Goal: Task Accomplishment & Management: Complete application form

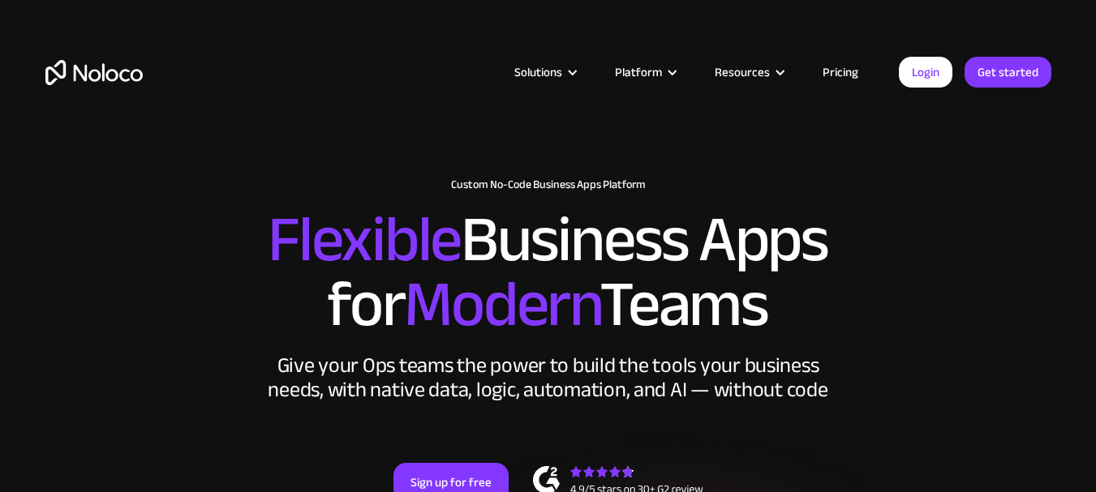
click at [843, 72] on link "Pricing" at bounding box center [840, 72] width 76 height 21
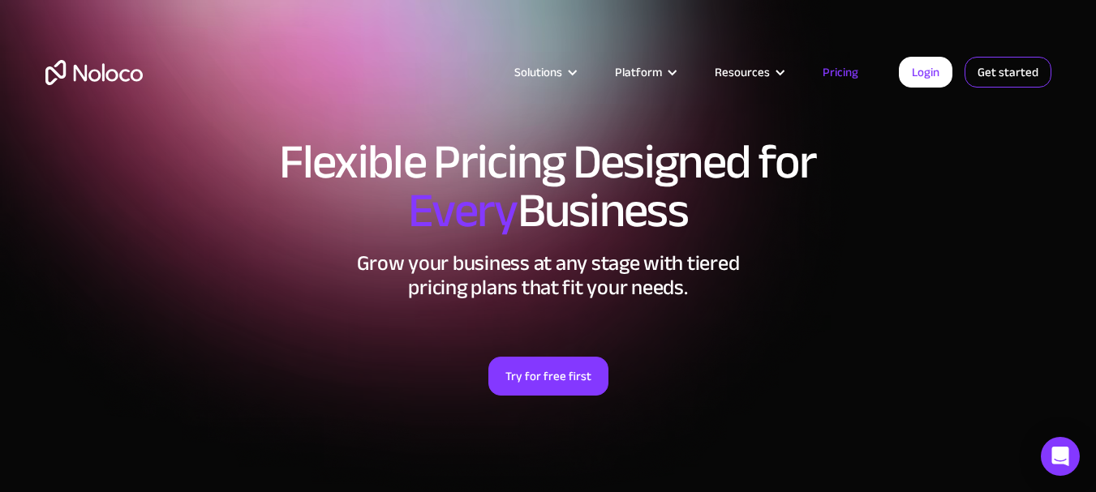
click at [0, 0] on link "Get started" at bounding box center [0, 0] width 0 height 0
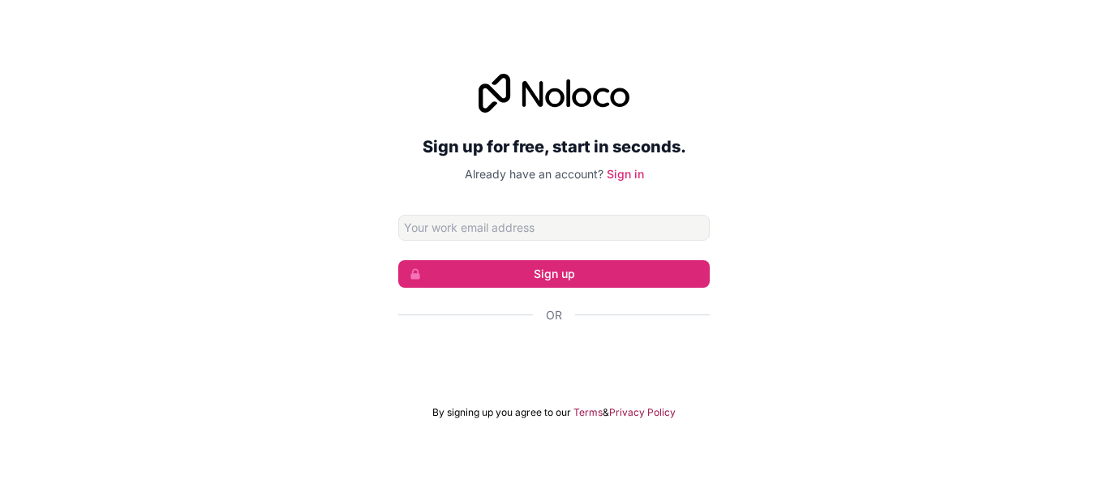
click at [497, 222] on input "Email address" at bounding box center [553, 228] width 311 height 26
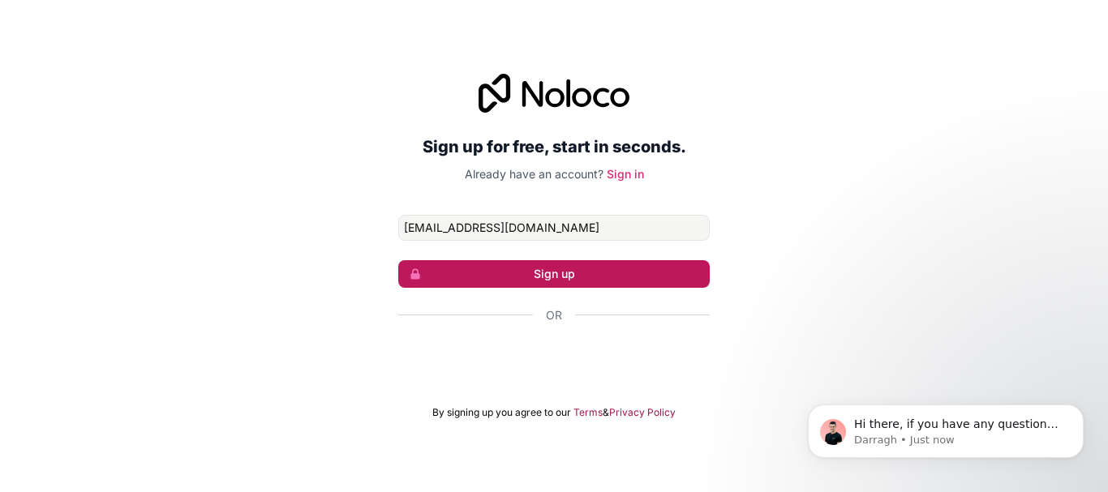
type input "[EMAIL_ADDRESS][DOMAIN_NAME]"
click at [509, 270] on button "Sign up" at bounding box center [553, 274] width 311 height 28
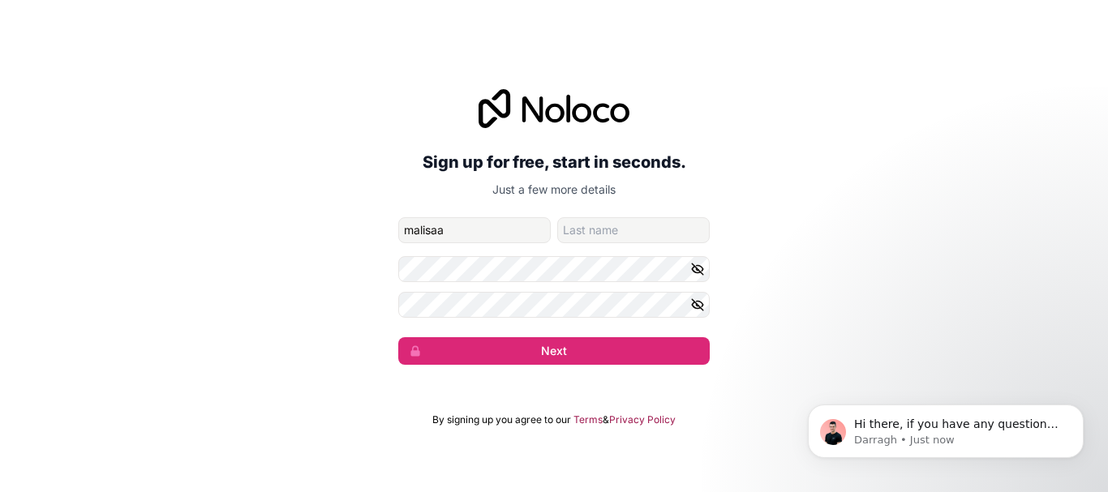
type input "malisaa"
click at [598, 237] on input "family-name" at bounding box center [633, 230] width 152 height 26
type input "manoban"
click at [590, 247] on form "[EMAIL_ADDRESS][DOMAIN_NAME] malisaa manoban Next" at bounding box center [553, 291] width 311 height 148
click at [706, 268] on button "button" at bounding box center [699, 269] width 19 height 26
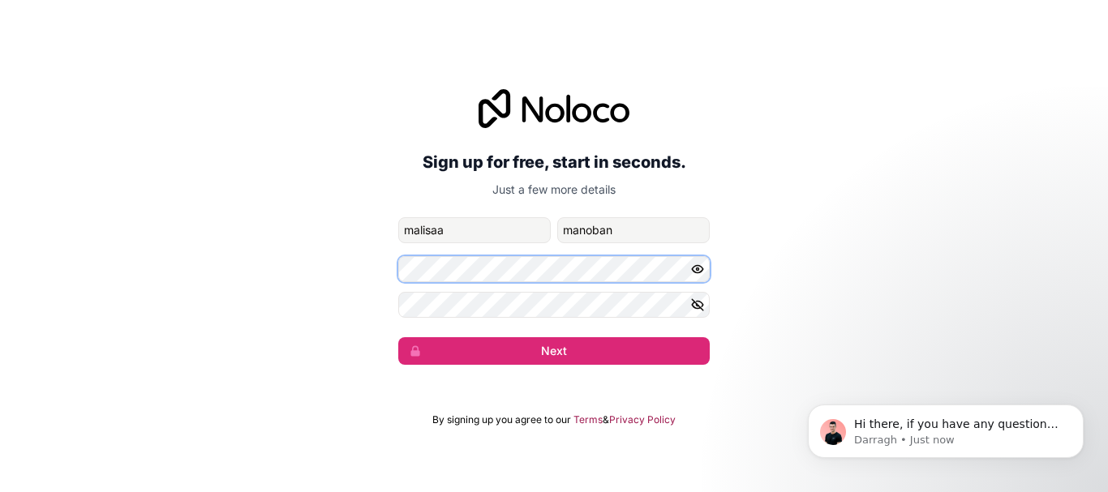
click at [388, 281] on div "Sign up for free, start in seconds. Just a few more details [EMAIL_ADDRESS][DOM…" at bounding box center [554, 226] width 1108 height 321
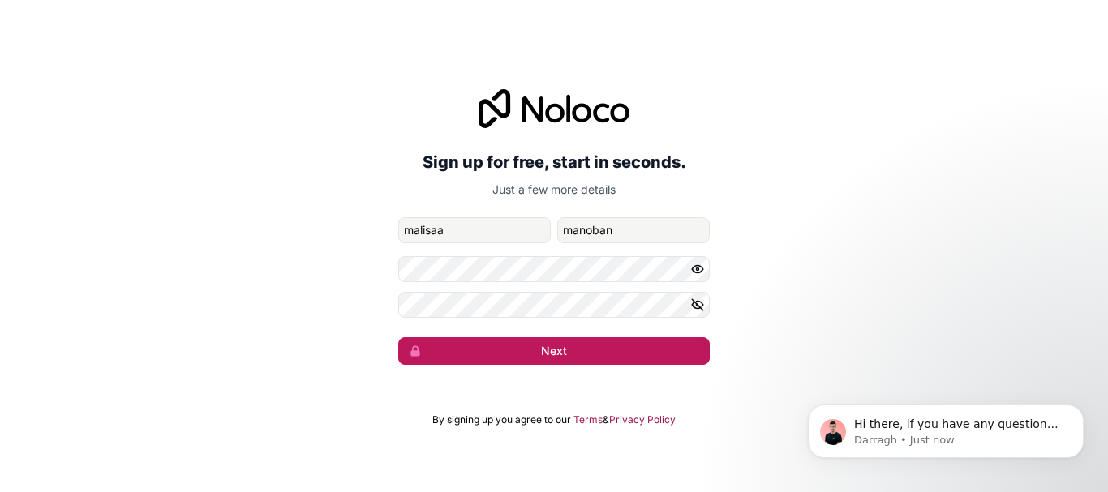
click at [452, 345] on button "Next" at bounding box center [553, 351] width 311 height 28
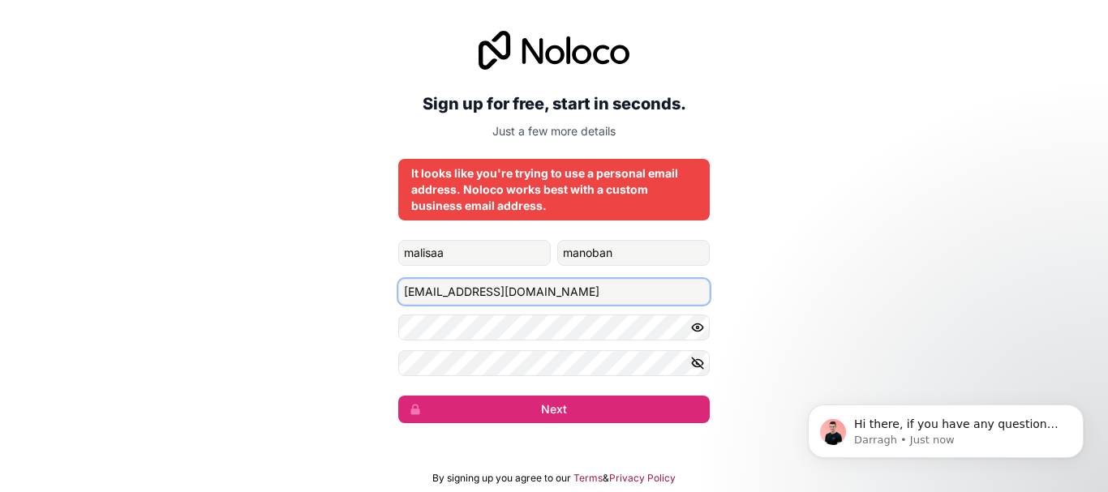
click at [550, 296] on input "[EMAIL_ADDRESS][DOMAIN_NAME]" at bounding box center [553, 292] width 311 height 26
click at [555, 139] on div "Sign up for free, start in seconds. Just a few more details It looks like you'r…" at bounding box center [553, 227] width 311 height 392
drag, startPoint x: 550, startPoint y: 293, endPoint x: 477, endPoint y: 297, distance: 73.1
click at [477, 297] on input "[EMAIL_ADDRESS][DOMAIN_NAME]" at bounding box center [553, 292] width 311 height 26
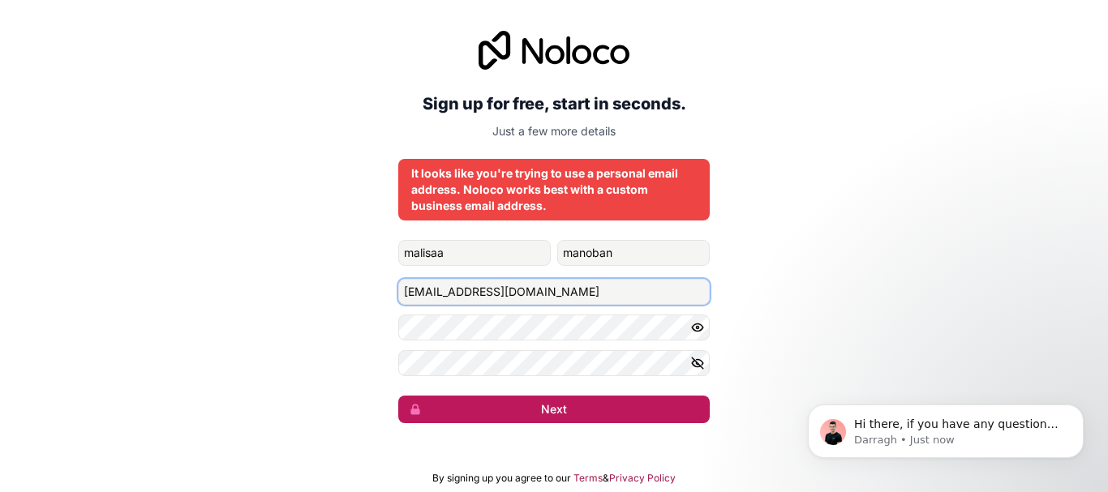
type input "[EMAIL_ADDRESS][DOMAIN_NAME]"
click at [534, 407] on button "Next" at bounding box center [553, 410] width 311 height 28
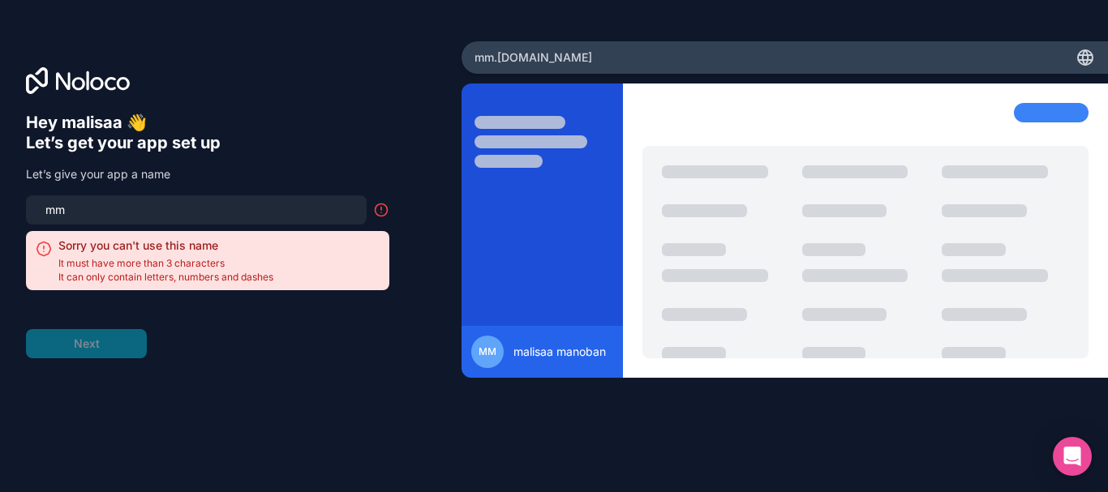
click at [131, 217] on input "mm" at bounding box center [196, 210] width 321 height 23
drag, startPoint x: 131, startPoint y: 217, endPoint x: 15, endPoint y: 215, distance: 115.2
click at [15, 215] on div "Hey malisaa 👋 Let’s get your app set up Let’s give your app a name mm Sorry you…" at bounding box center [230, 246] width 461 height 410
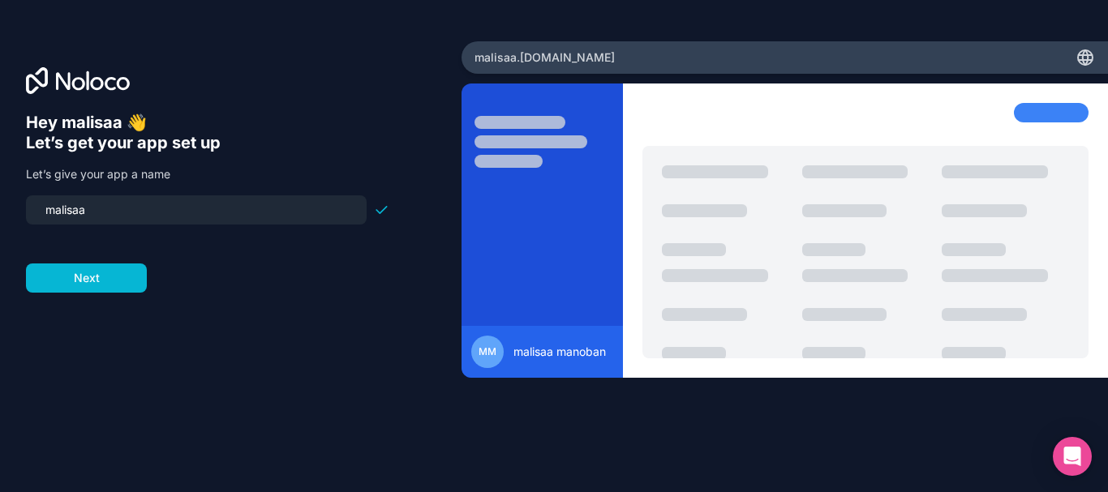
drag, startPoint x: 118, startPoint y: 202, endPoint x: 24, endPoint y: 204, distance: 94.9
click at [24, 204] on div "Hey malisaa 👋 Let’s get your app set up Let’s give your app a name malisaa Next" at bounding box center [230, 246] width 461 height 410
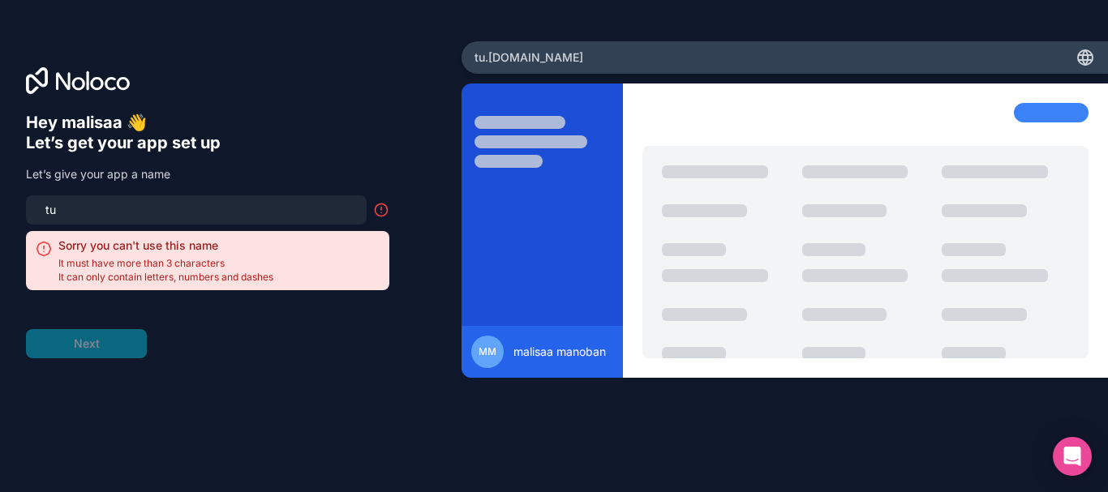
type input "t"
type input "ส"
type input "ย"
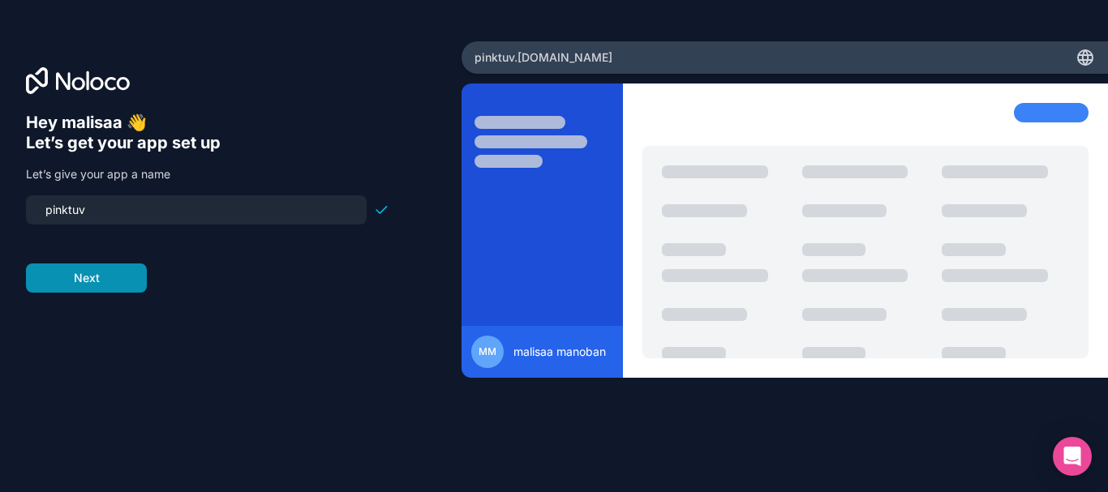
type input "pinktuv"
click at [76, 267] on button "Next" at bounding box center [86, 278] width 121 height 29
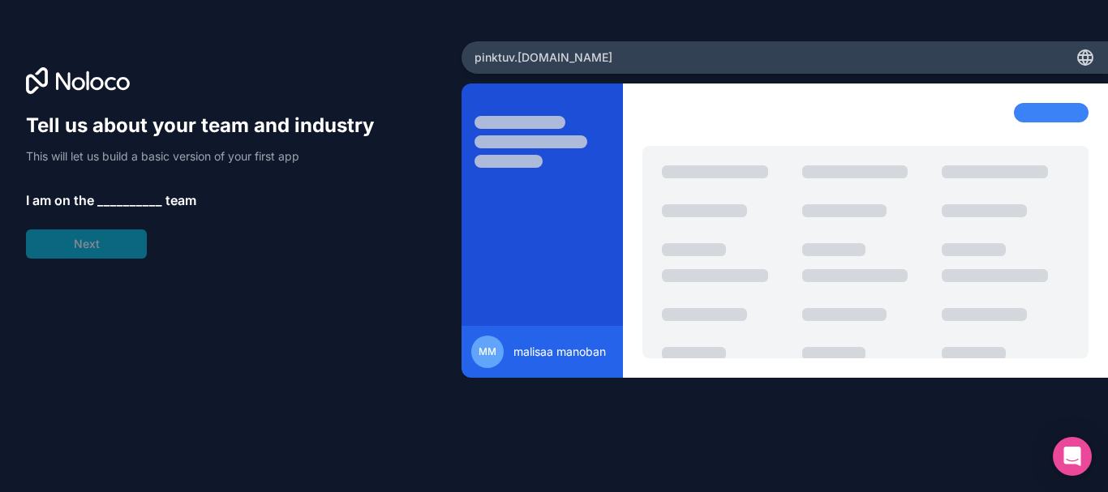
click at [139, 199] on span "__________" at bounding box center [129, 200] width 65 height 19
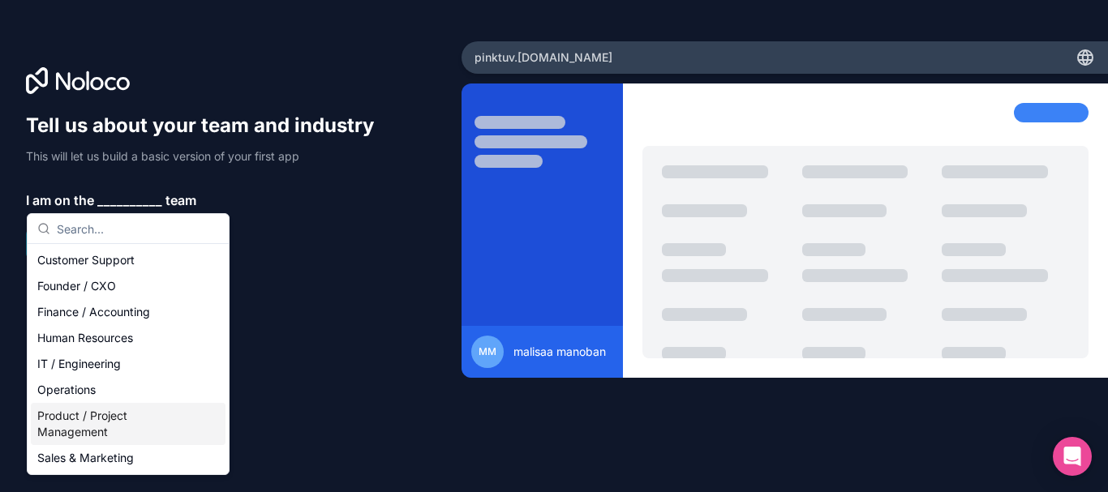
click at [93, 413] on div "Product / Project Management" at bounding box center [128, 424] width 195 height 42
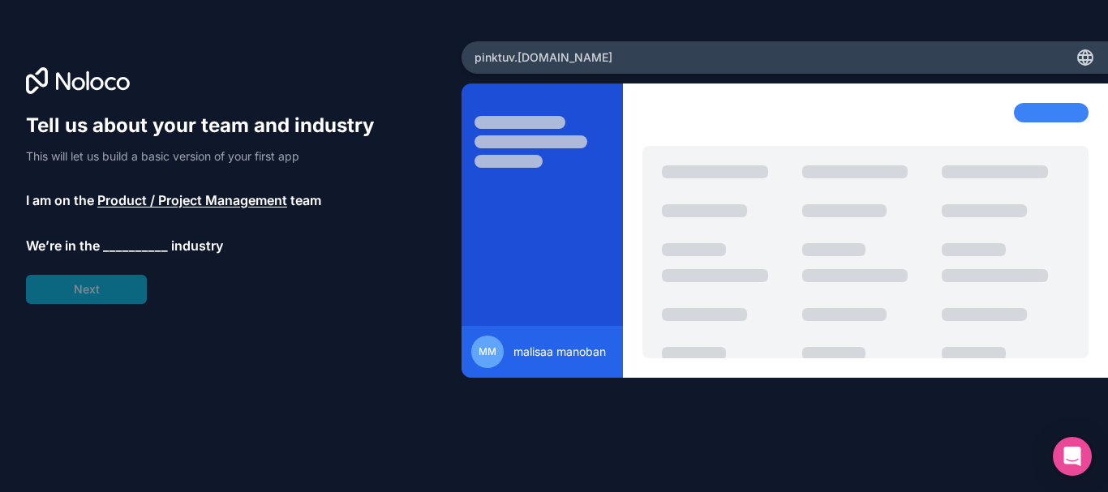
click at [126, 254] on span "__________" at bounding box center [135, 245] width 65 height 19
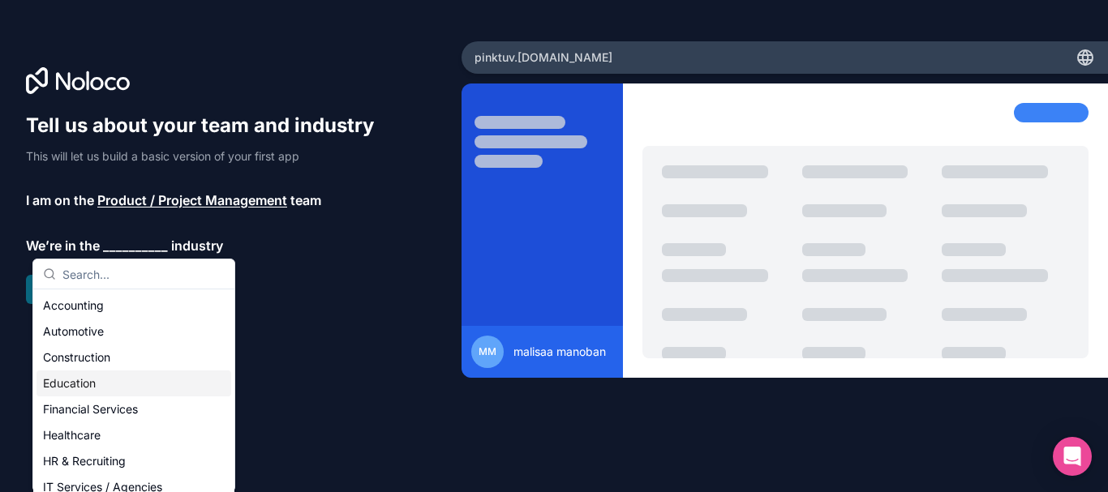
click at [105, 385] on div "Education" at bounding box center [133, 384] width 195 height 26
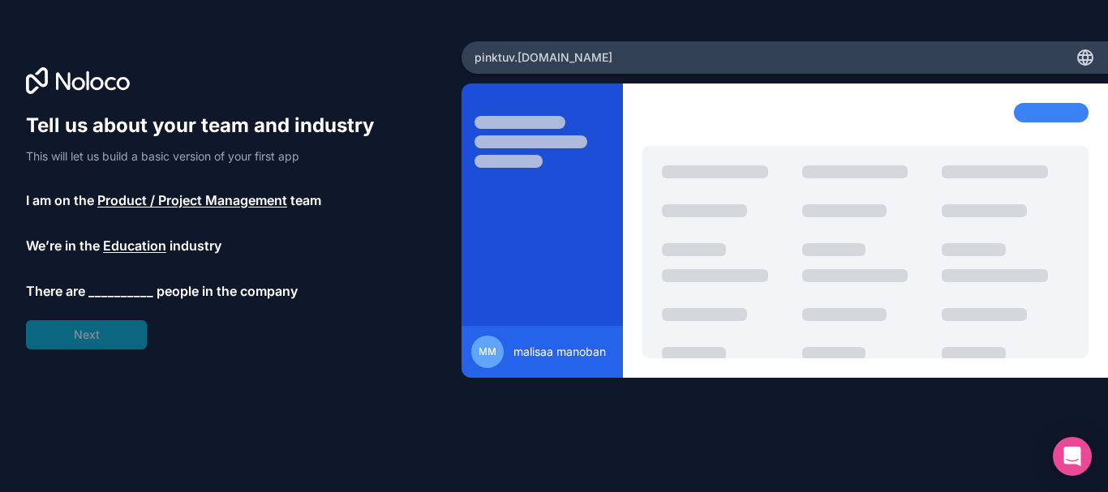
click at [114, 292] on span "__________" at bounding box center [120, 290] width 65 height 19
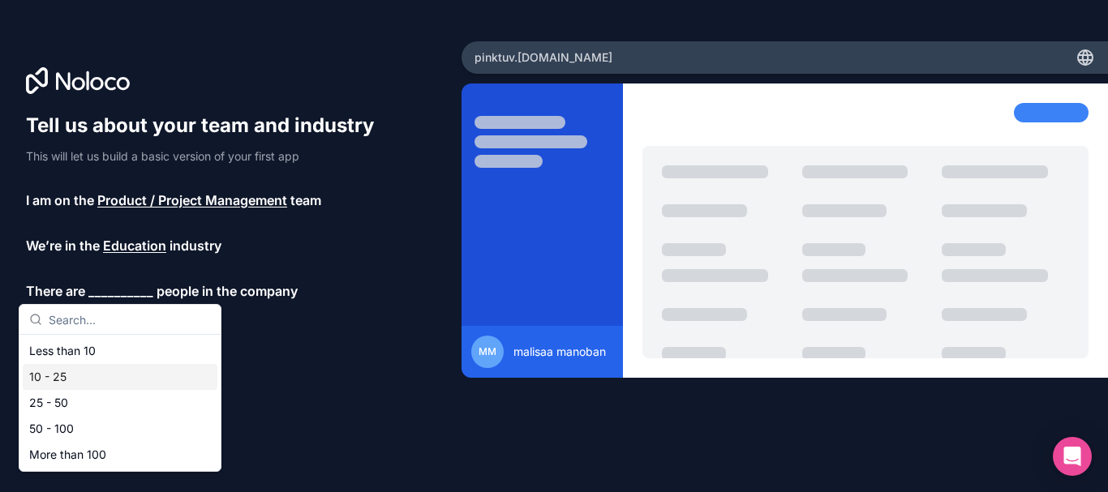
click at [86, 381] on div "10 - 25" at bounding box center [120, 377] width 195 height 26
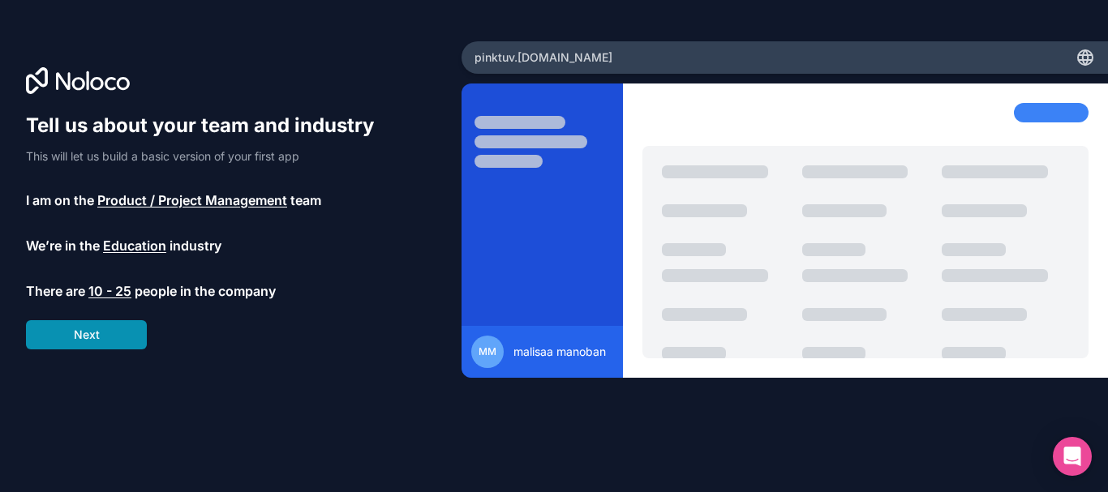
click at [106, 347] on button "Next" at bounding box center [86, 334] width 121 height 29
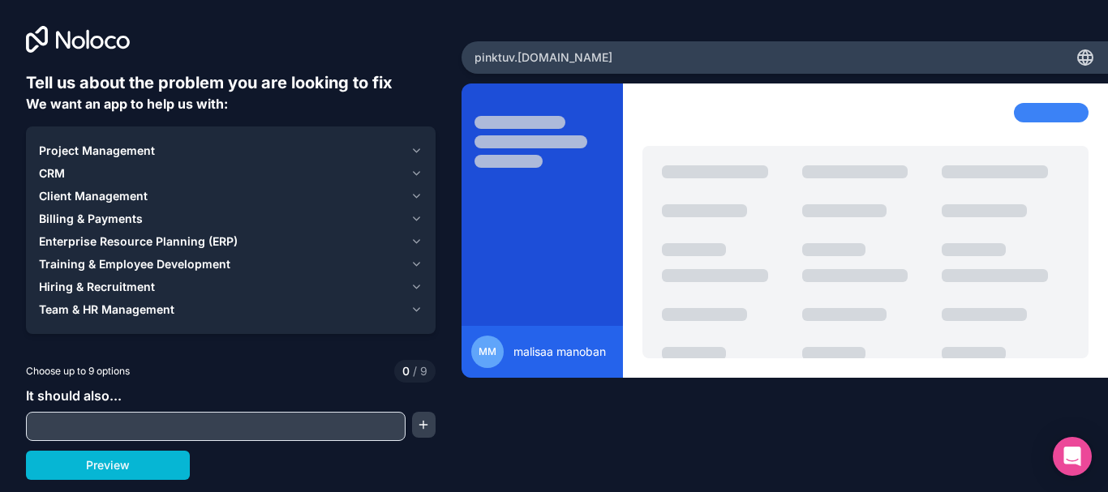
click at [159, 422] on input "text" at bounding box center [215, 426] width 371 height 23
click at [125, 195] on span "Client Management" at bounding box center [93, 196] width 109 height 16
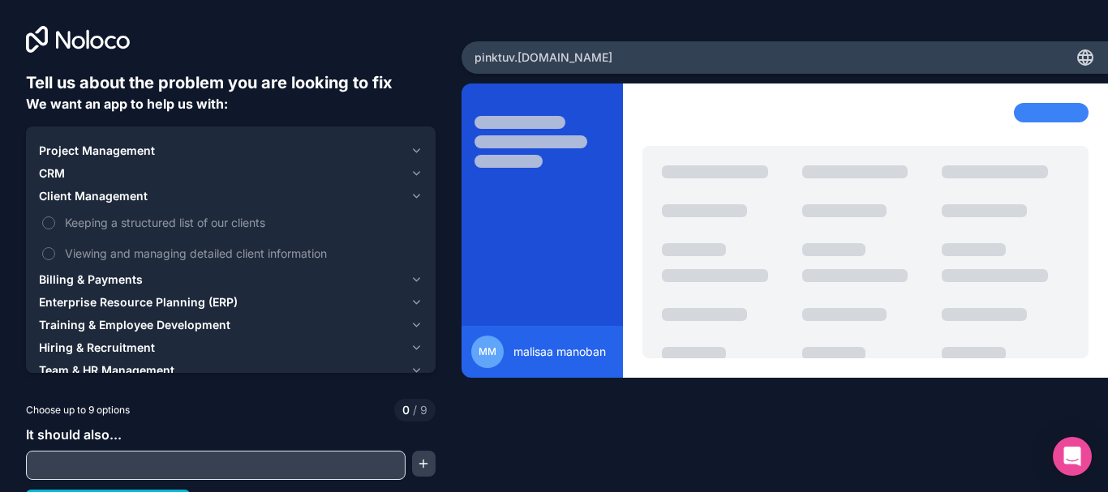
click at [129, 199] on span "Client Management" at bounding box center [93, 196] width 109 height 16
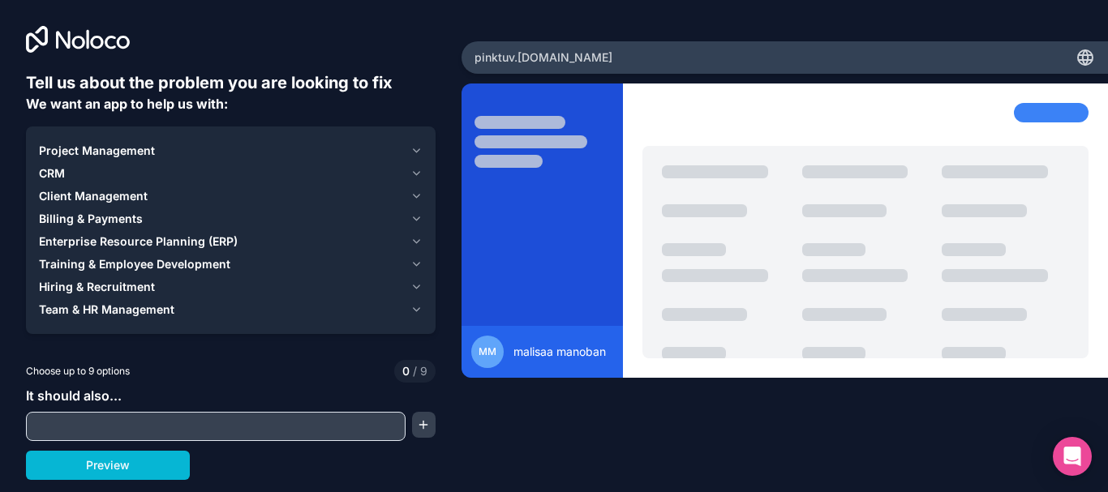
click at [138, 156] on span "Project Management" at bounding box center [97, 151] width 116 height 16
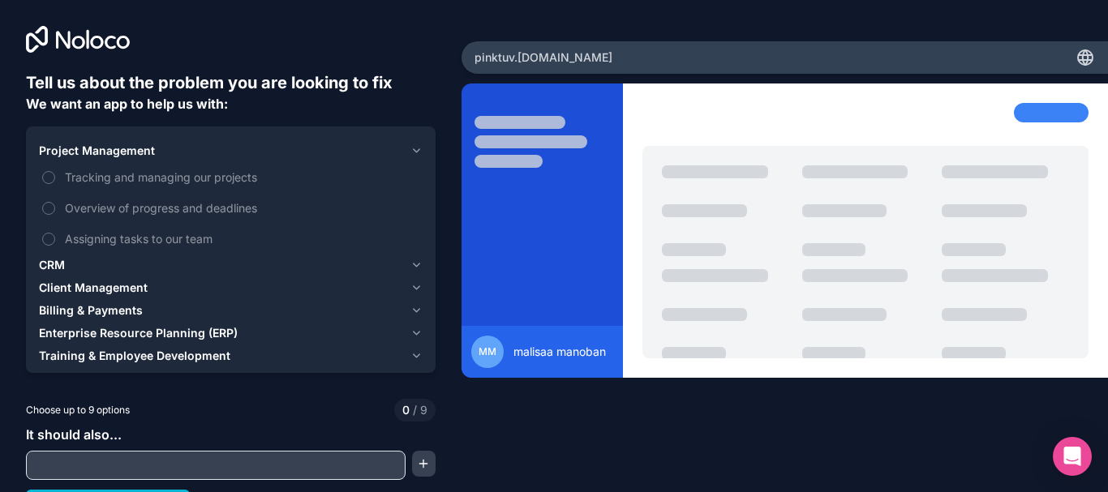
click at [138, 156] on span "Project Management" at bounding box center [97, 151] width 116 height 16
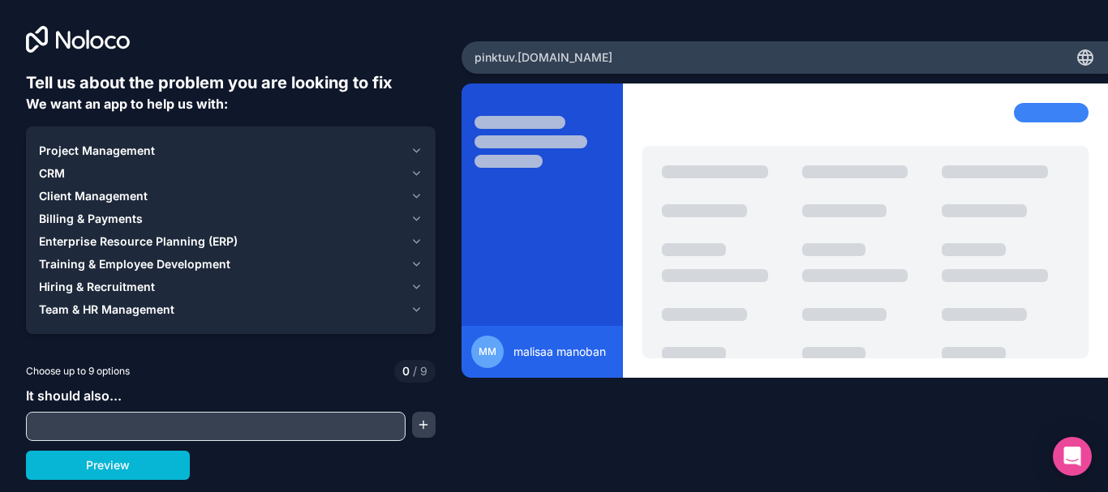
click at [139, 432] on input "text" at bounding box center [215, 426] width 371 height 23
click at [129, 467] on button "Preview" at bounding box center [108, 465] width 164 height 29
click at [132, 152] on span "Project Management" at bounding box center [97, 151] width 116 height 16
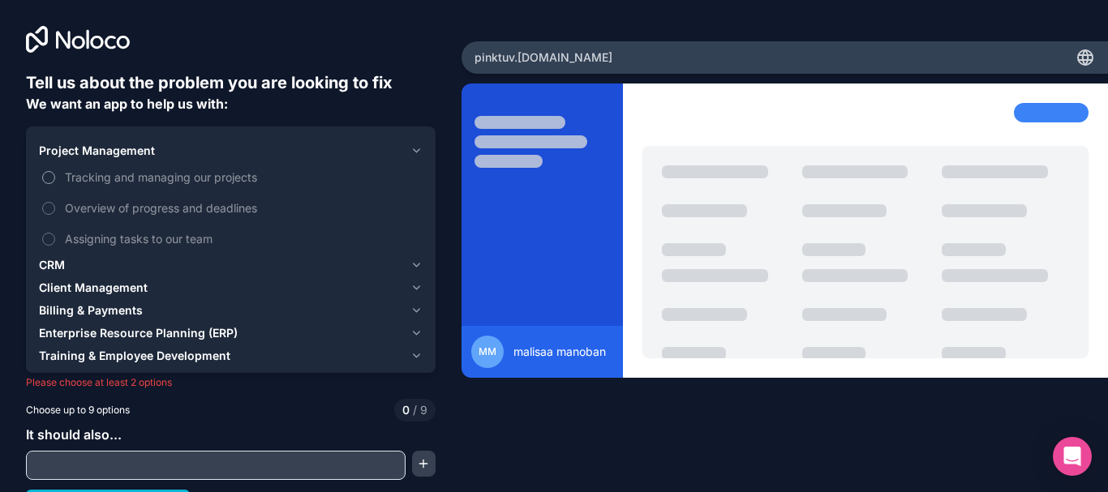
click at [217, 174] on span "Tracking and managing our projects" at bounding box center [242, 177] width 354 height 17
click at [55, 174] on button "Tracking and managing our projects" at bounding box center [48, 177] width 13 height 13
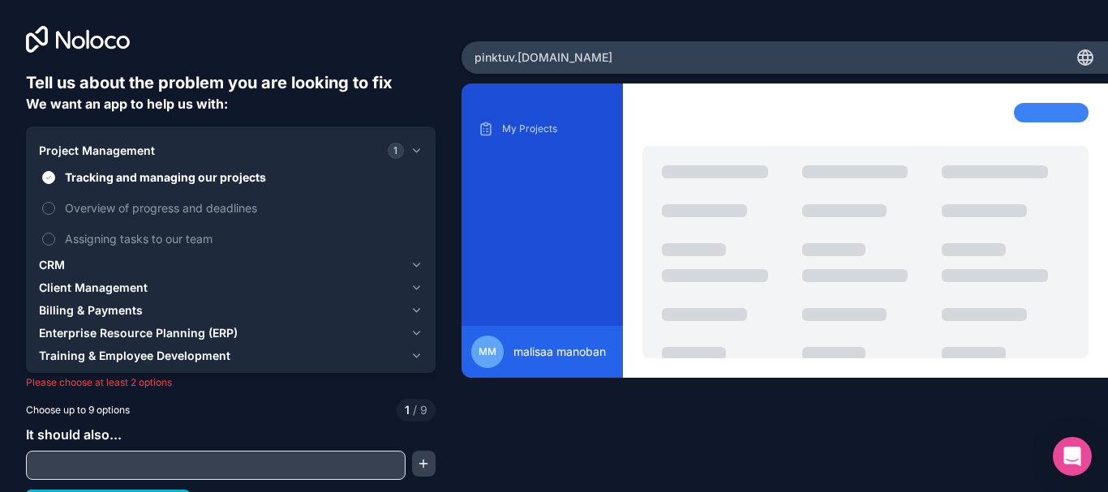
click at [137, 280] on span "Client Management" at bounding box center [93, 288] width 109 height 16
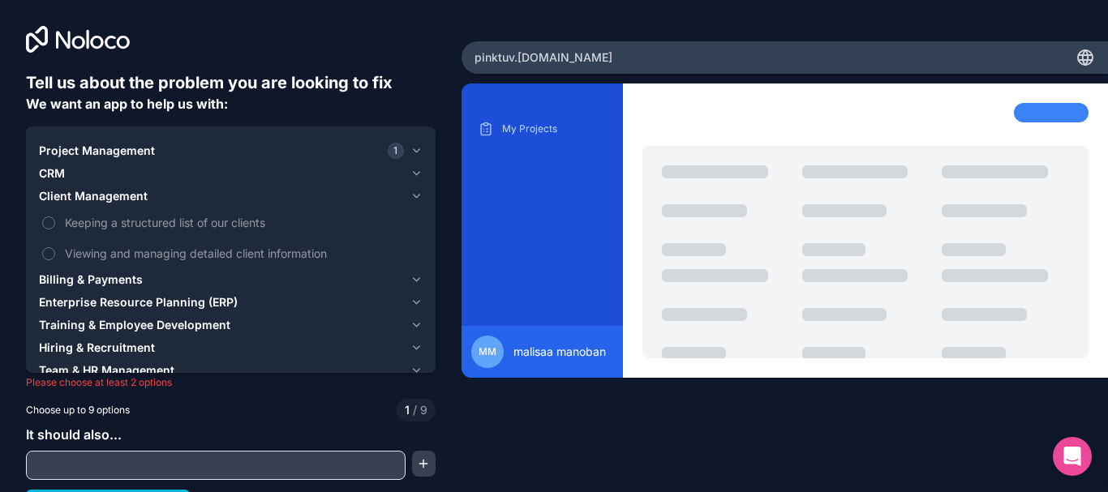
click at [137, 280] on span "Billing & Payments" at bounding box center [91, 280] width 104 height 16
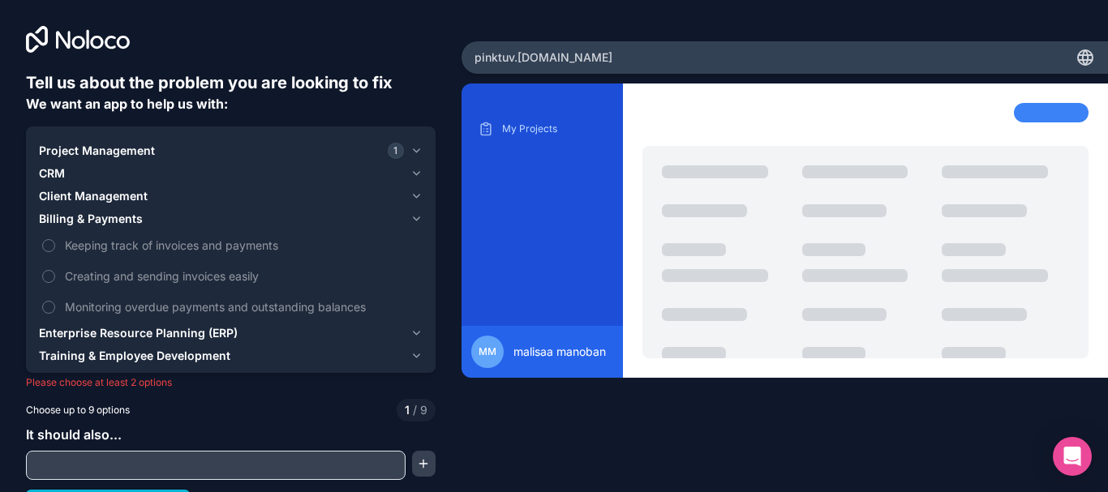
click at [150, 199] on div "Client Management" at bounding box center [221, 196] width 365 height 16
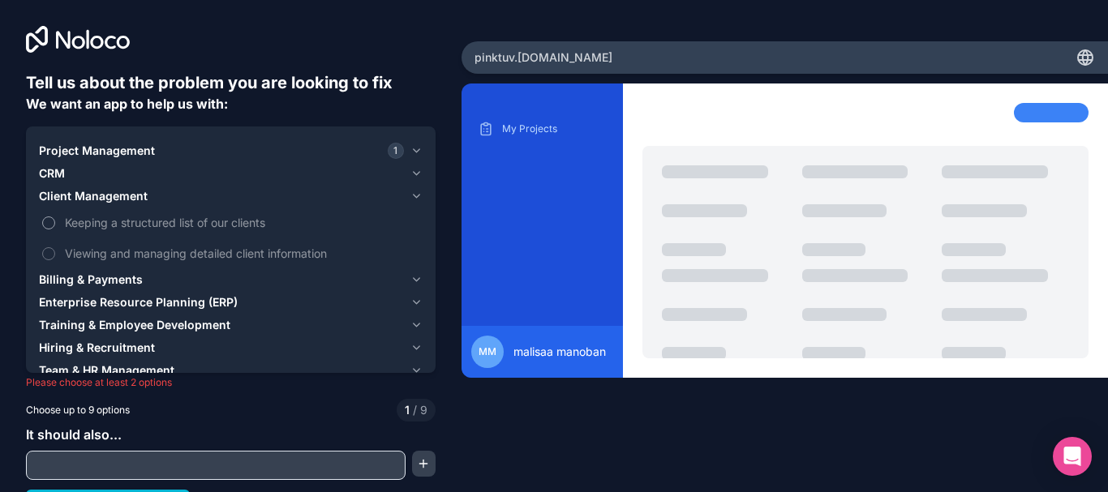
click at [139, 226] on span "Keeping a structured list of our clients" at bounding box center [242, 222] width 354 height 17
click at [55, 226] on button "Keeping a structured list of our clients" at bounding box center [48, 223] width 13 height 13
click at [139, 226] on span "Keeping a structured list of our clients" at bounding box center [242, 222] width 354 height 17
click at [55, 226] on button "Keeping a structured list of our clients" at bounding box center [48, 223] width 13 height 13
click at [137, 157] on span "Project Management" at bounding box center [97, 151] width 116 height 16
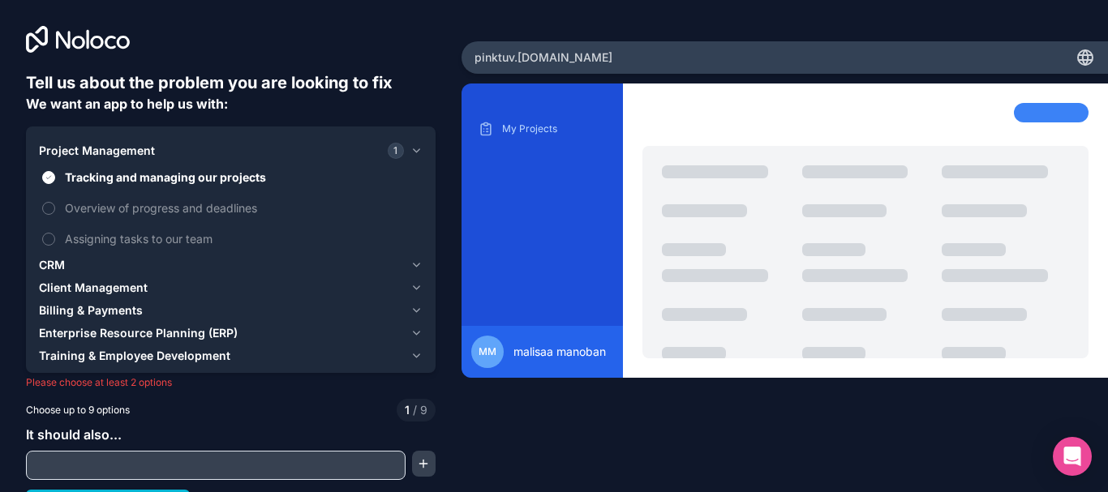
click at [125, 145] on span "Project Management" at bounding box center [97, 151] width 116 height 16
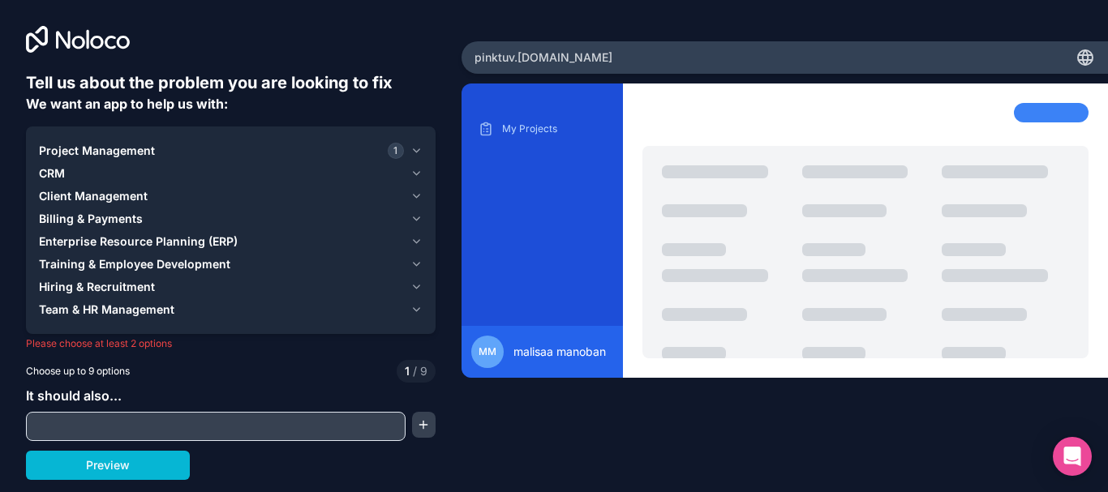
click at [123, 178] on div "CRM" at bounding box center [221, 173] width 365 height 16
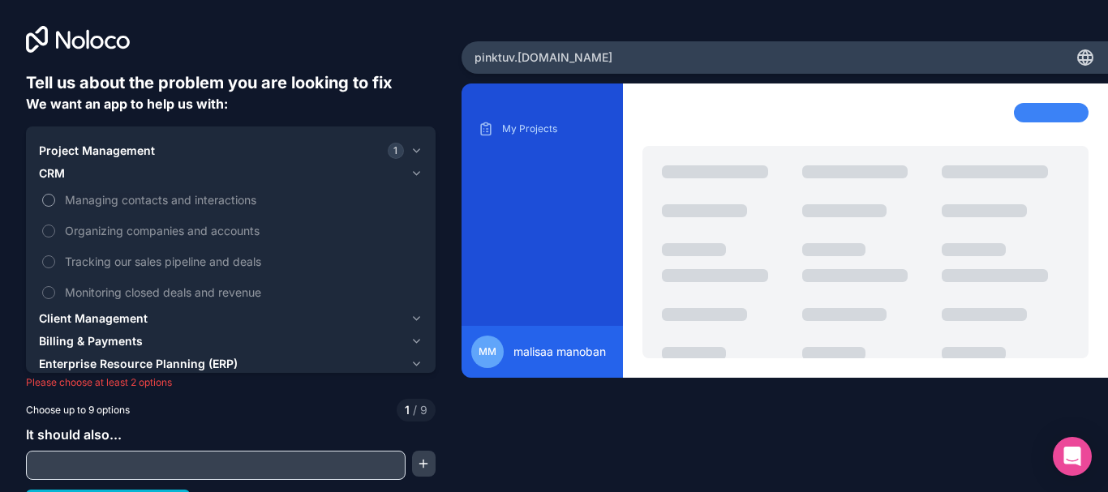
click at [129, 197] on span "Managing contacts and interactions" at bounding box center [242, 199] width 354 height 17
click at [55, 197] on button "Managing contacts and interactions" at bounding box center [48, 200] width 13 height 13
click at [129, 197] on span "Managing contacts and interactions" at bounding box center [242, 199] width 354 height 17
click at [55, 197] on button "Managing contacts and interactions" at bounding box center [48, 200] width 13 height 13
click at [135, 144] on span "Project Management" at bounding box center [97, 151] width 116 height 16
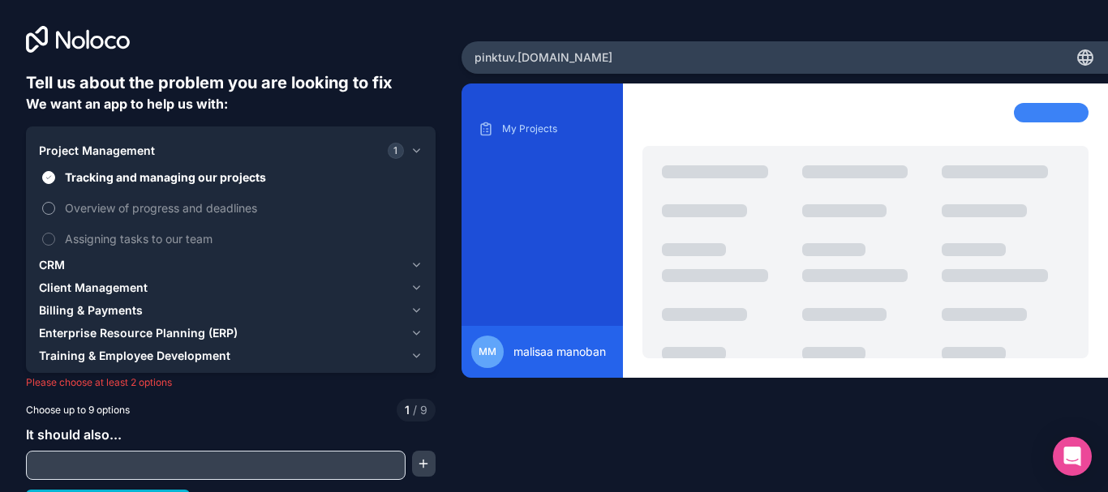
click at [134, 200] on span "Overview of progress and deadlines" at bounding box center [242, 207] width 354 height 17
click at [55, 202] on button "Overview of progress and deadlines" at bounding box center [48, 208] width 13 height 13
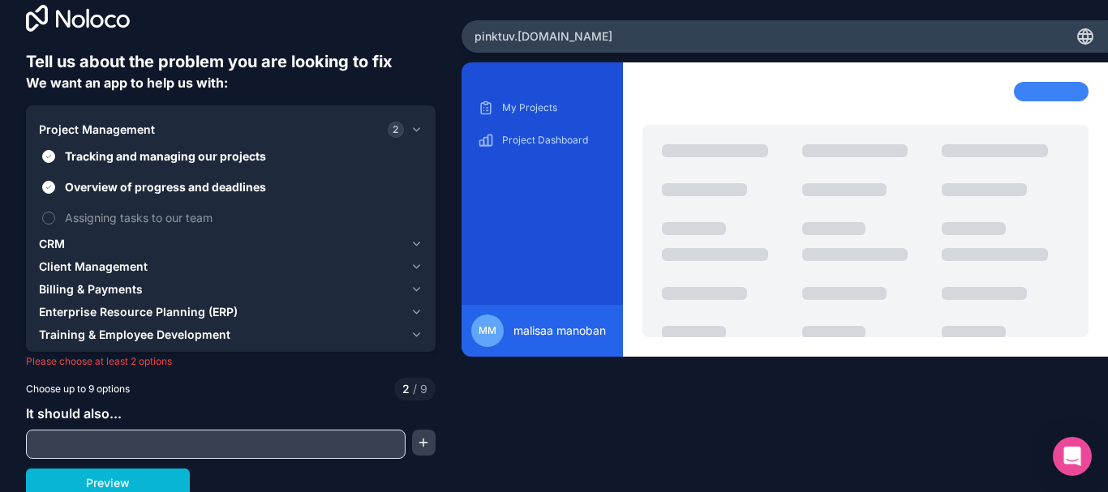
scroll to position [27, 0]
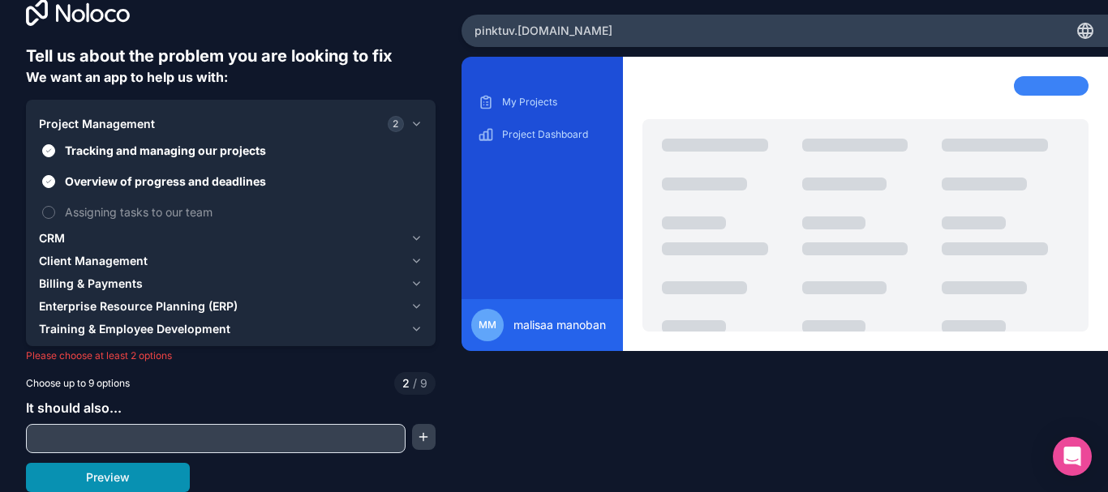
click at [135, 465] on button "Preview" at bounding box center [108, 477] width 164 height 29
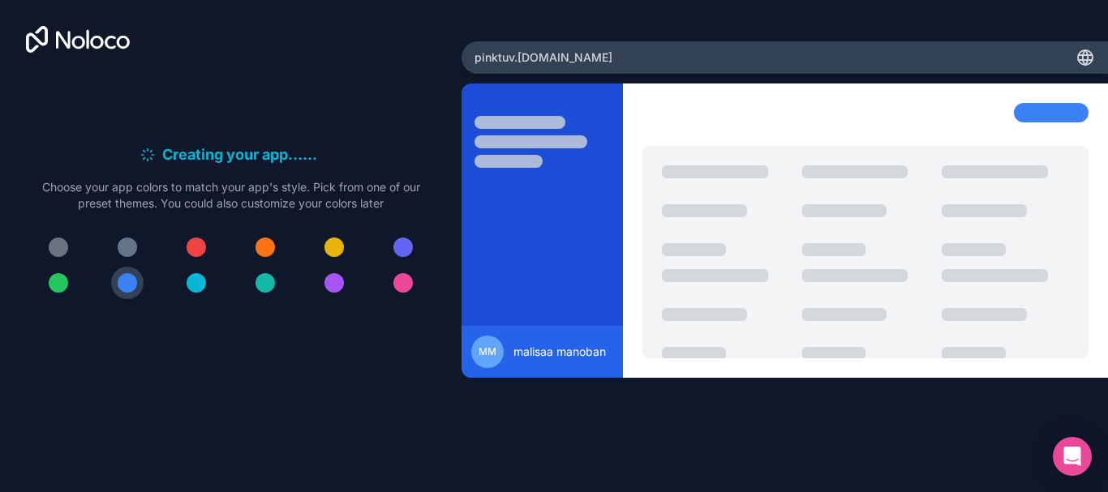
scroll to position [0, 0]
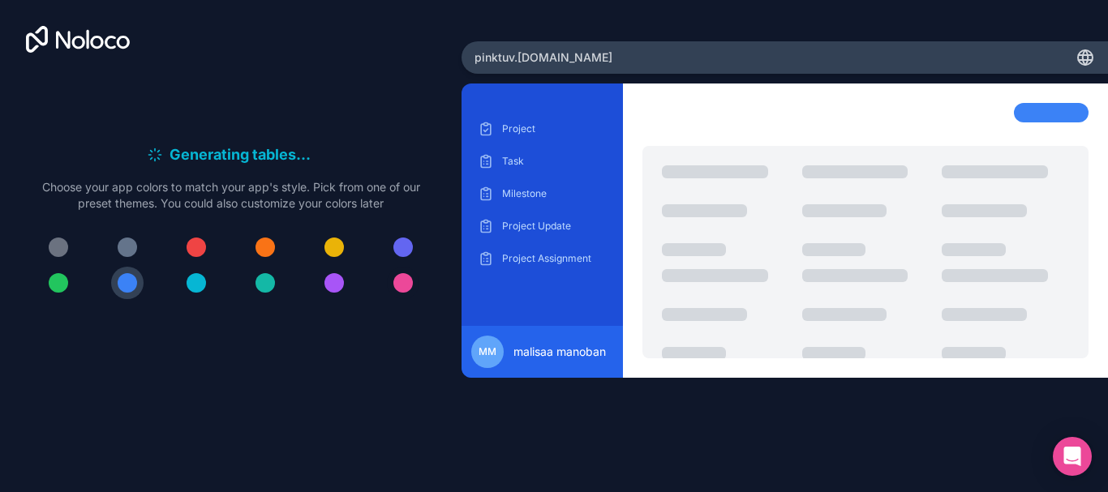
click at [401, 279] on div at bounding box center [402, 282] width 19 height 19
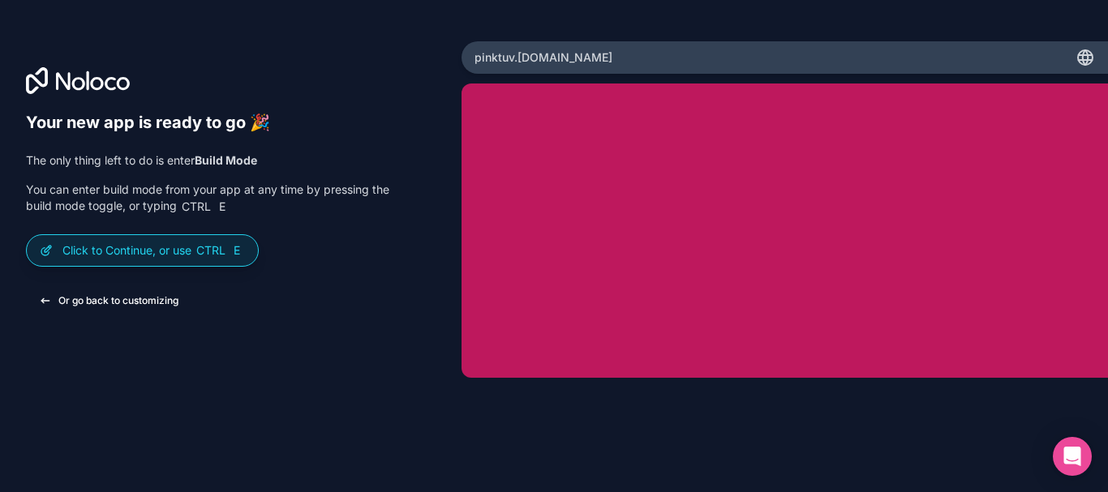
click at [101, 300] on button "Or go back to customizing" at bounding box center [108, 300] width 165 height 29
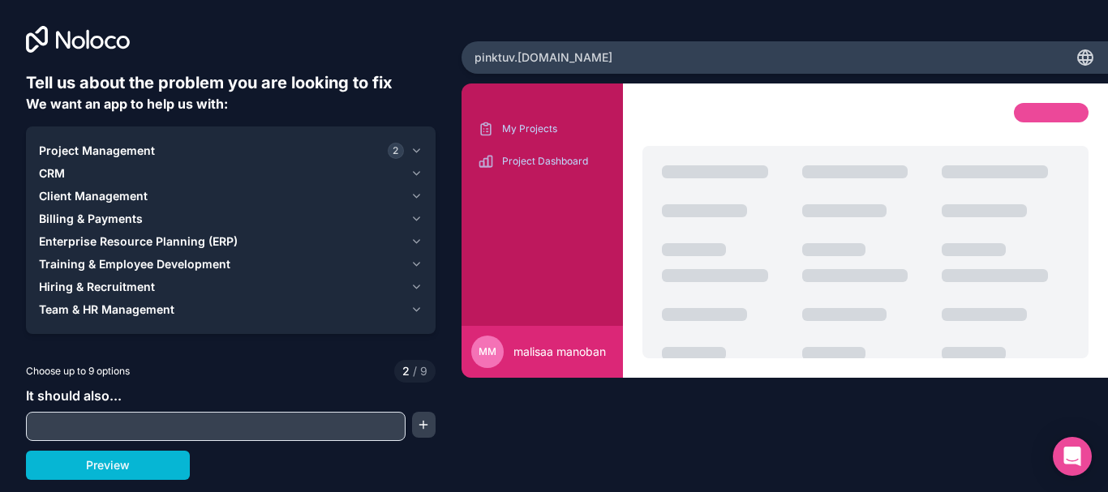
click at [368, 152] on div "Project Management 2" at bounding box center [221, 151] width 365 height 16
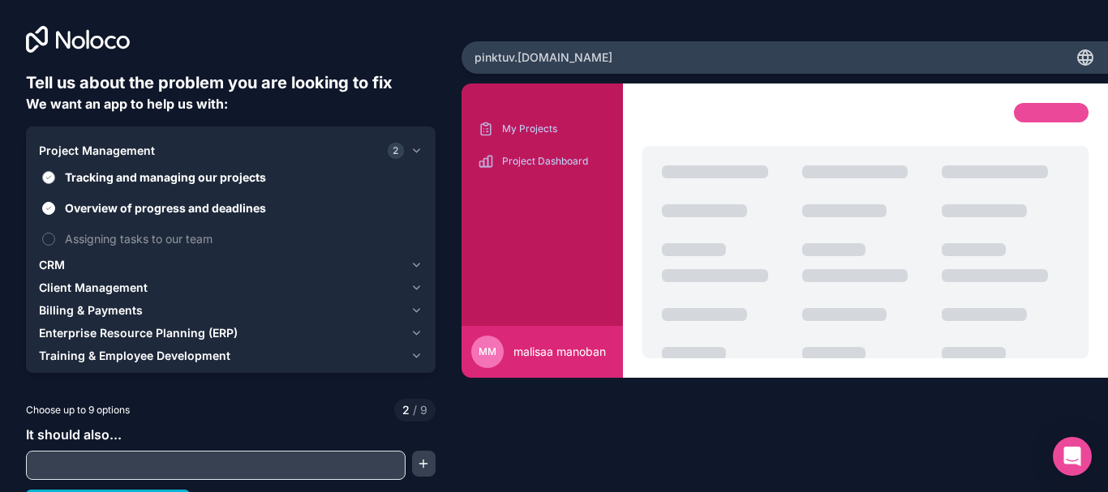
click at [294, 172] on span "Tracking and managing our projects" at bounding box center [242, 177] width 354 height 17
click at [55, 172] on button "Tracking and managing our projects" at bounding box center [48, 177] width 13 height 13
click at [235, 213] on span "Overview of progress and deadlines" at bounding box center [242, 207] width 354 height 17
click at [55, 213] on button "Overview of progress and deadlines" at bounding box center [48, 208] width 13 height 13
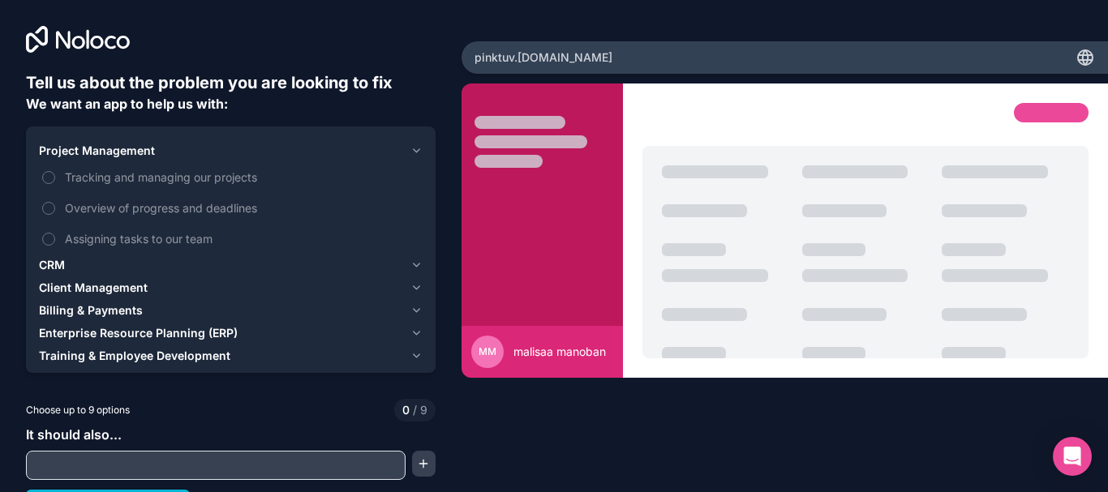
click at [235, 452] on div at bounding box center [216, 465] width 380 height 29
click at [235, 463] on input "text" at bounding box center [215, 465] width 371 height 23
type input "s"
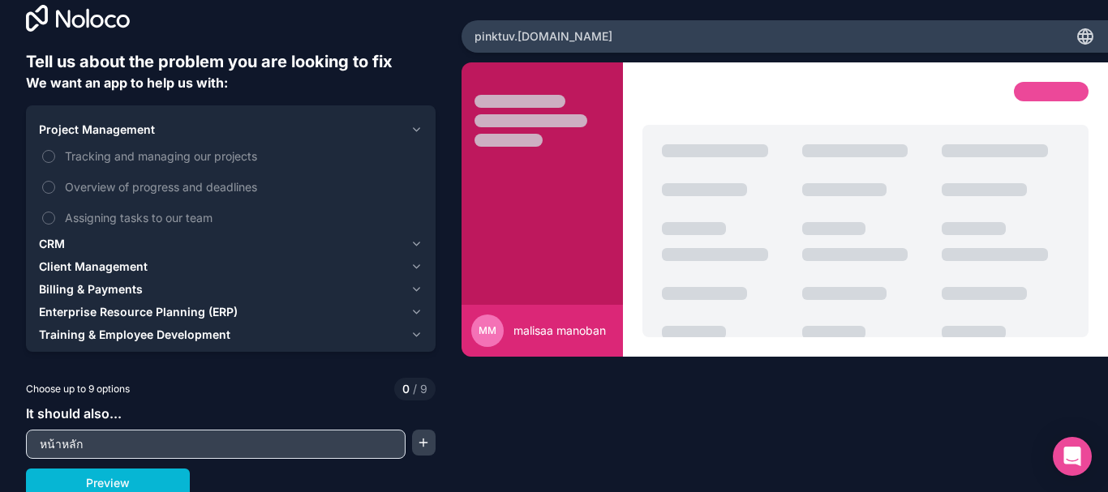
scroll to position [27, 0]
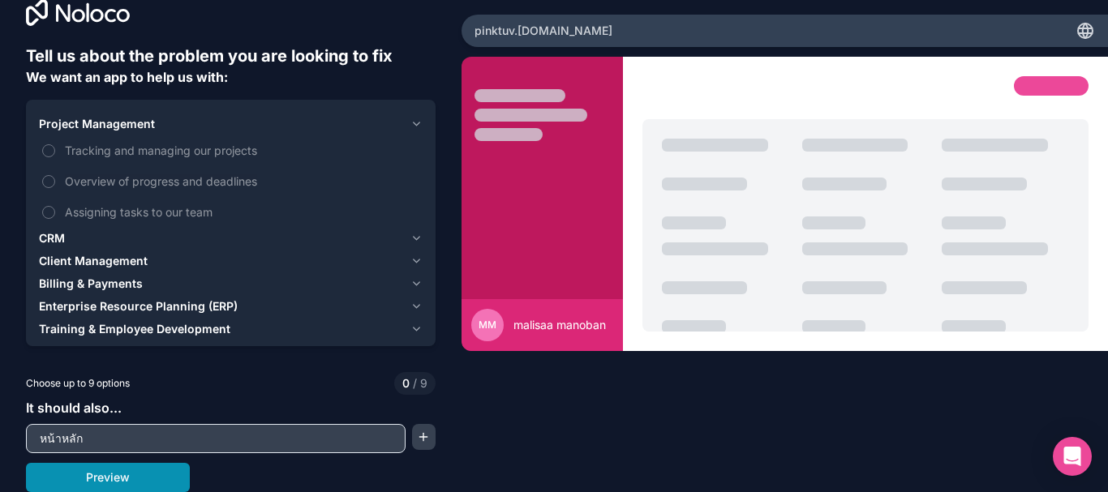
type input "หน้าหลัก"
click at [149, 483] on button "Preview" at bounding box center [108, 477] width 164 height 29
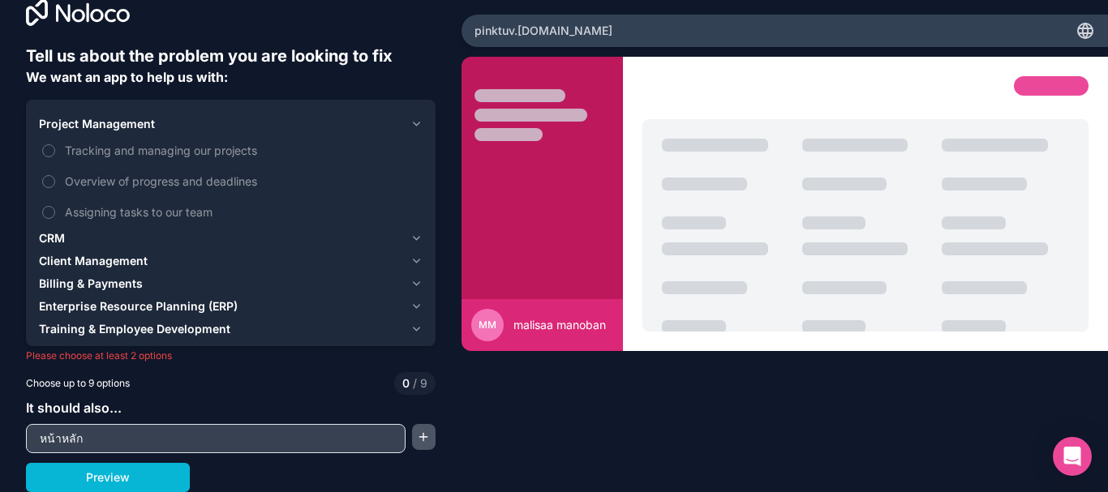
click at [428, 431] on button "button" at bounding box center [424, 437] width 24 height 26
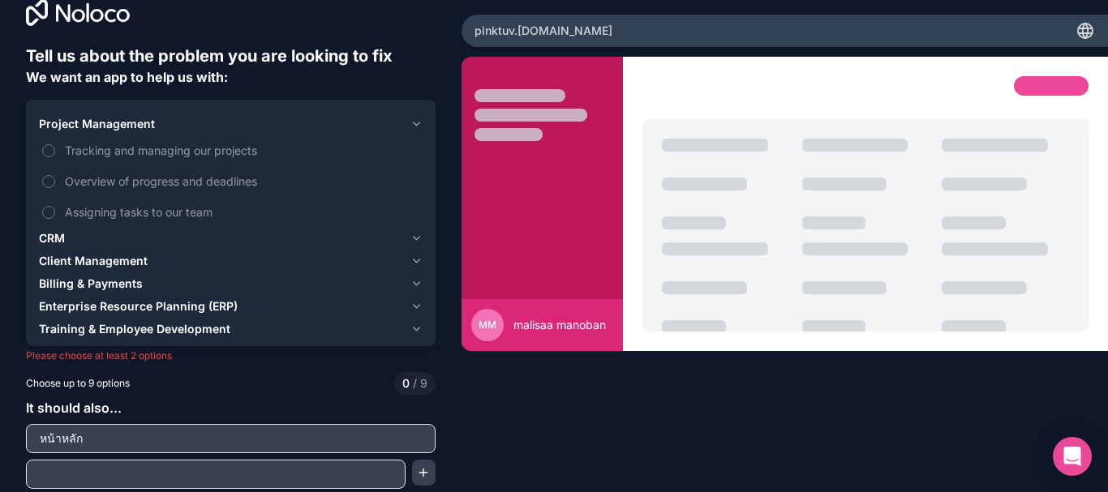
scroll to position [62, 0]
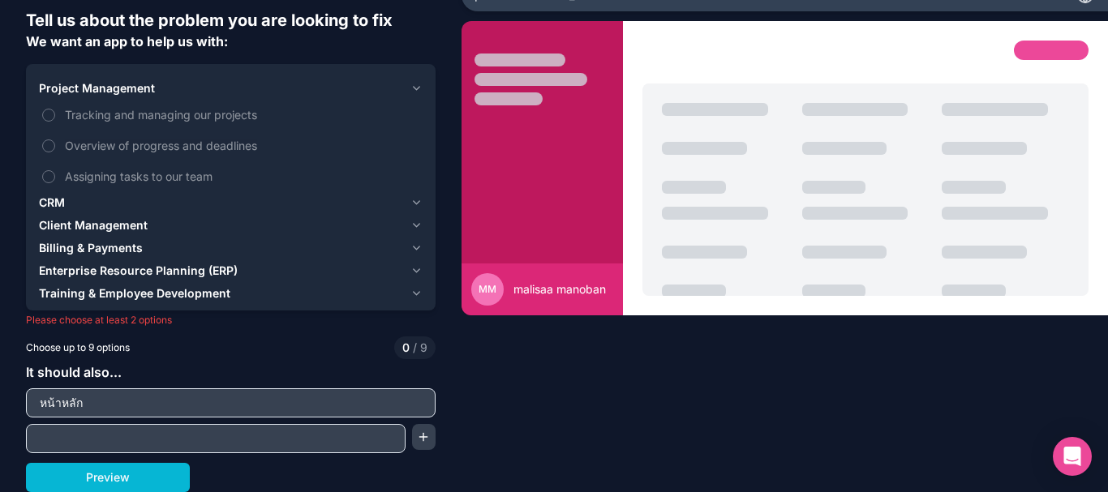
click at [134, 437] on input "text" at bounding box center [215, 438] width 371 height 23
type input "รายชื่อนักกีฬา"
click at [412, 439] on button "button" at bounding box center [424, 437] width 24 height 26
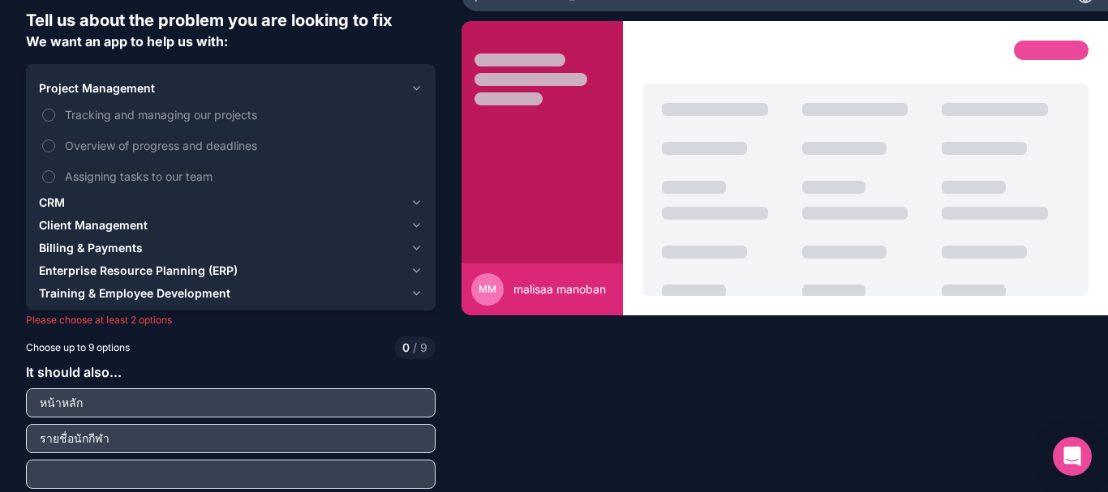
scroll to position [98, 0]
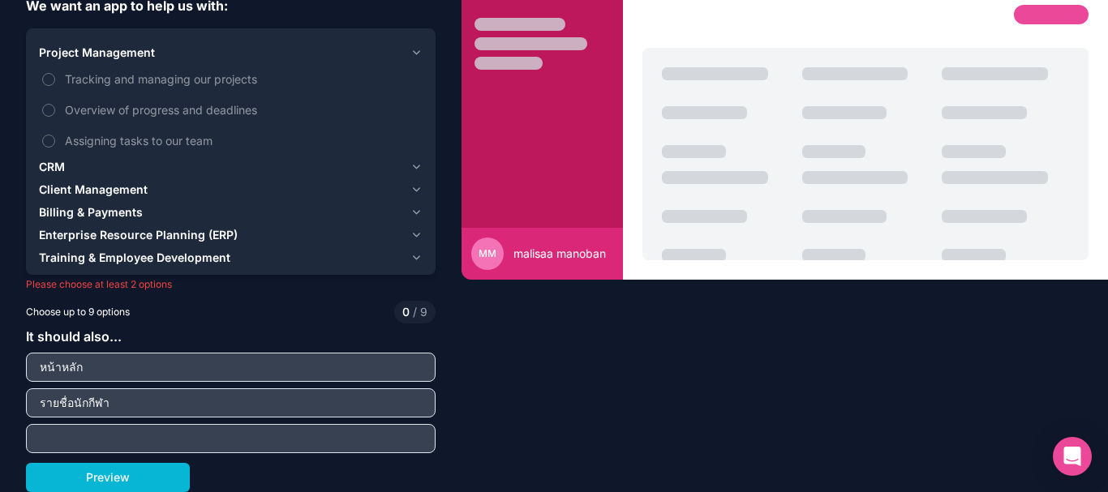
click at [239, 437] on input "text" at bounding box center [230, 438] width 401 height 23
type input "ตรวจสอบการเงิน"
click at [143, 478] on button "Preview" at bounding box center [108, 477] width 164 height 29
click at [167, 349] on div "It should also... หน้าหลัก รายชื่อนักกีฬา ตรวจสอบการเงิน" at bounding box center [231, 390] width 410 height 127
click at [167, 354] on div "หน้าหลัก" at bounding box center [231, 367] width 410 height 29
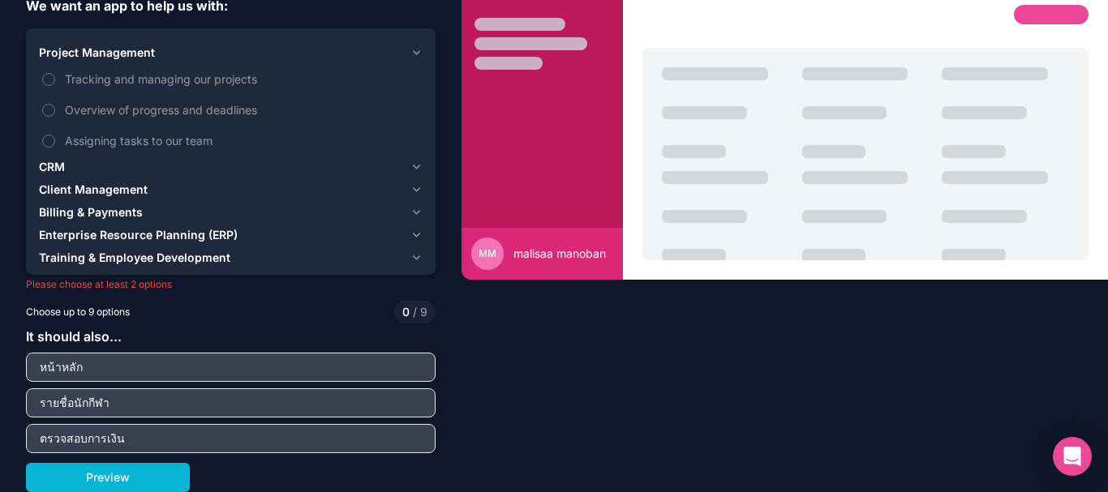
click at [159, 371] on input "หน้าหลัก" at bounding box center [230, 367] width 401 height 23
click at [158, 396] on input "รายชื่อนักกีฬา" at bounding box center [230, 403] width 401 height 23
click at [157, 474] on button "Preview" at bounding box center [108, 477] width 164 height 29
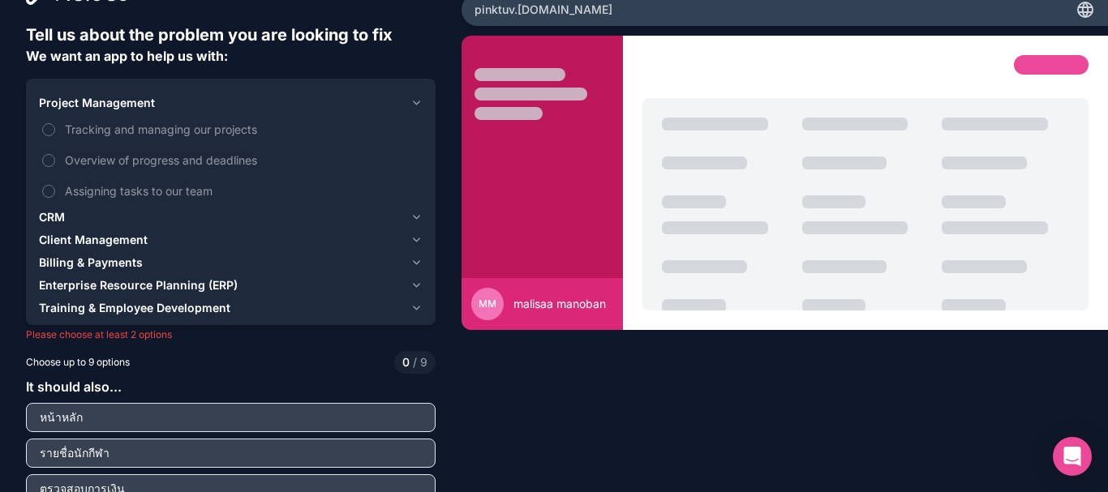
scroll to position [0, 0]
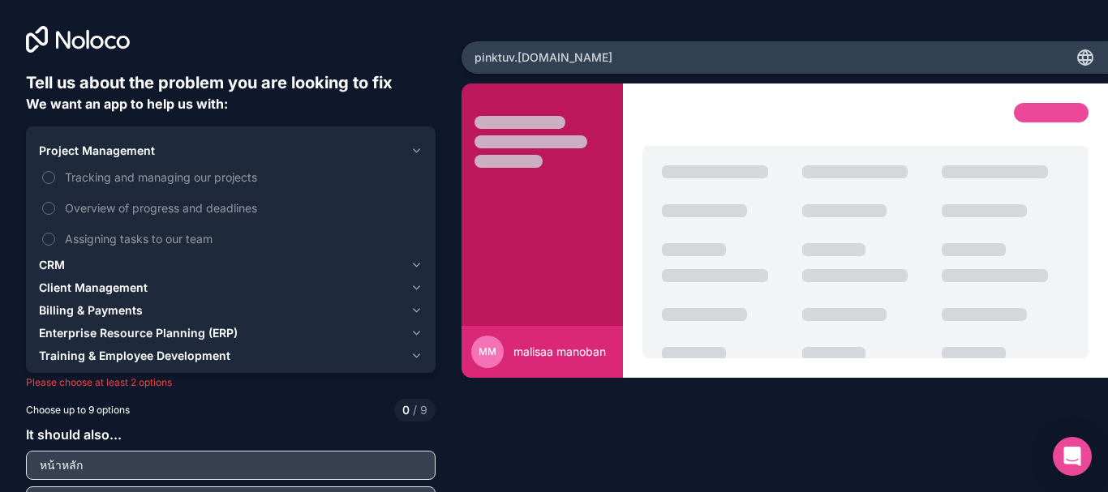
click at [142, 272] on div "CRM" at bounding box center [221, 265] width 365 height 16
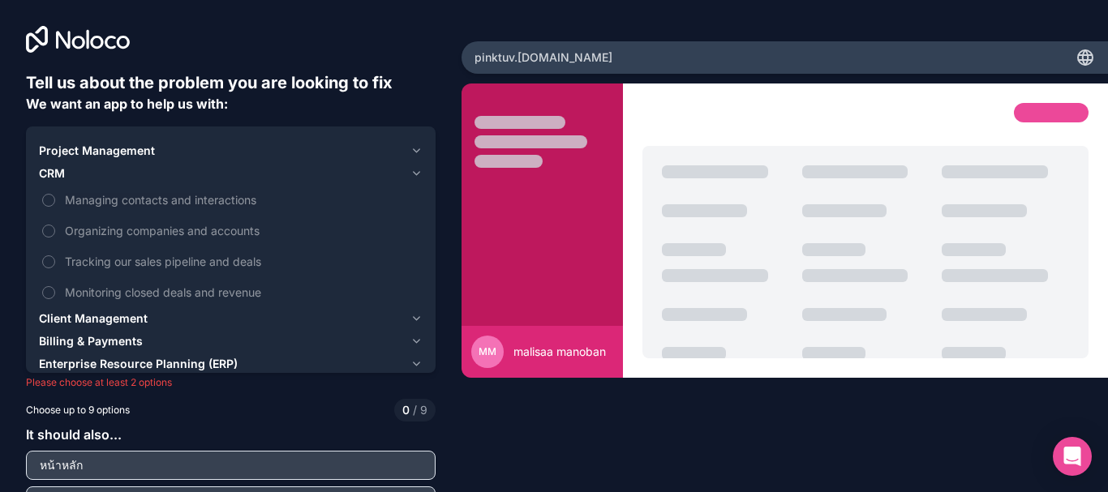
click at [152, 158] on span "Project Management" at bounding box center [97, 151] width 116 height 16
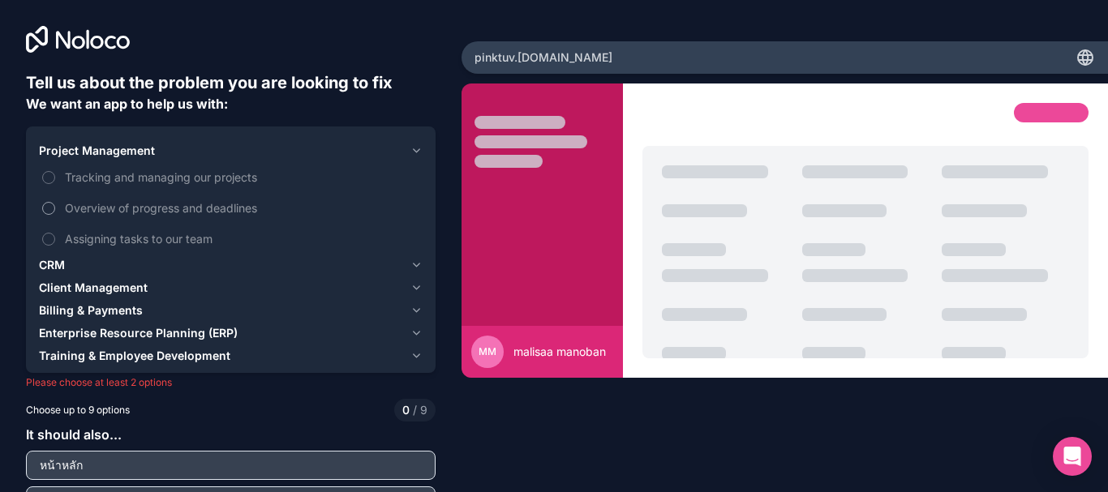
click at [143, 205] on span "Overview of progress and deadlines" at bounding box center [242, 207] width 354 height 17
click at [55, 205] on button "Overview of progress and deadlines" at bounding box center [48, 208] width 13 height 13
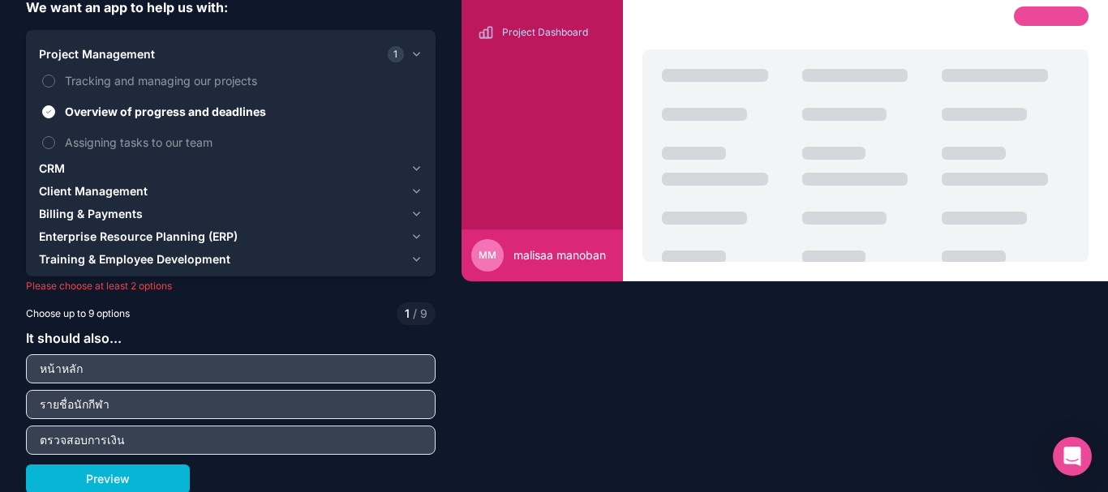
scroll to position [98, 0]
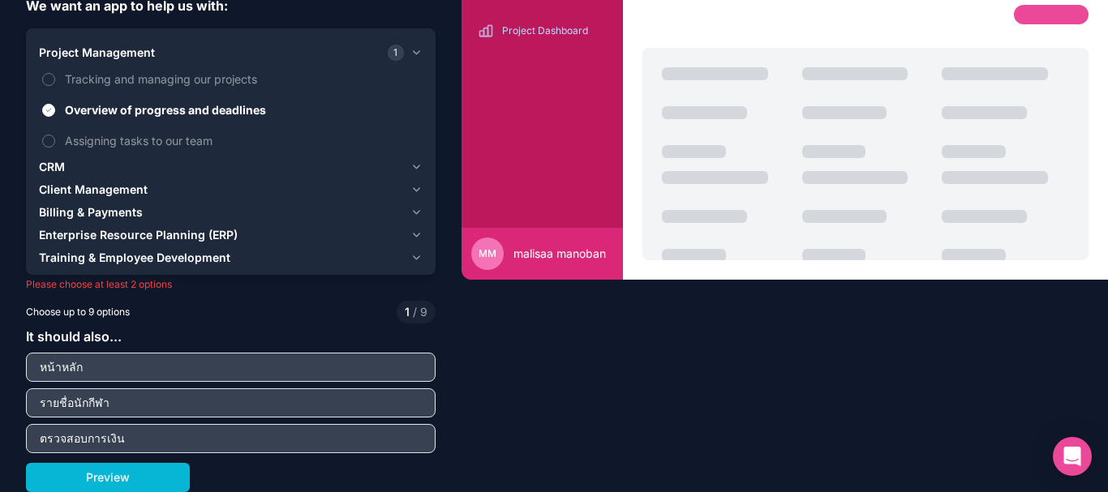
click at [156, 248] on button "Training & Employee Development" at bounding box center [231, 258] width 384 height 23
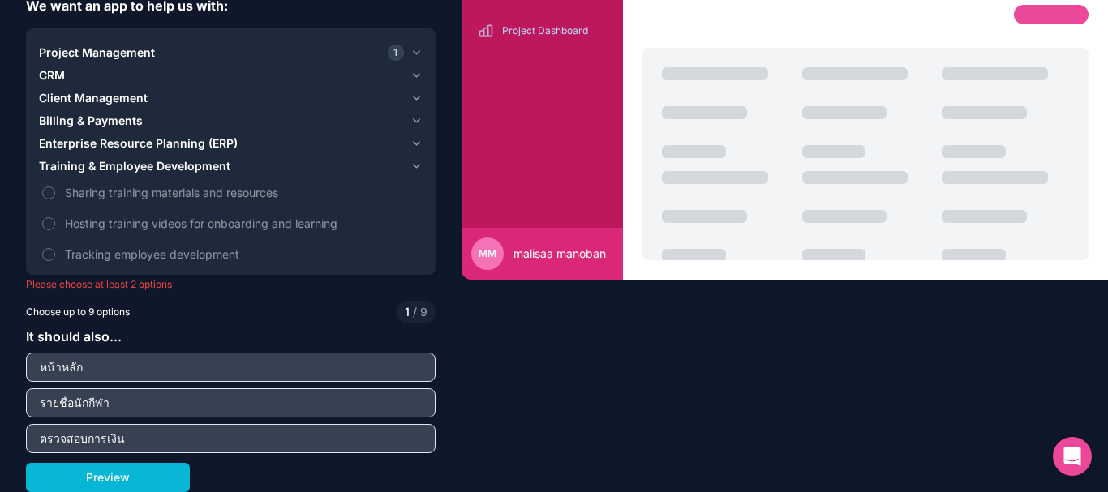
click at [154, 169] on span "Training & Employee Development" at bounding box center [134, 166] width 191 height 16
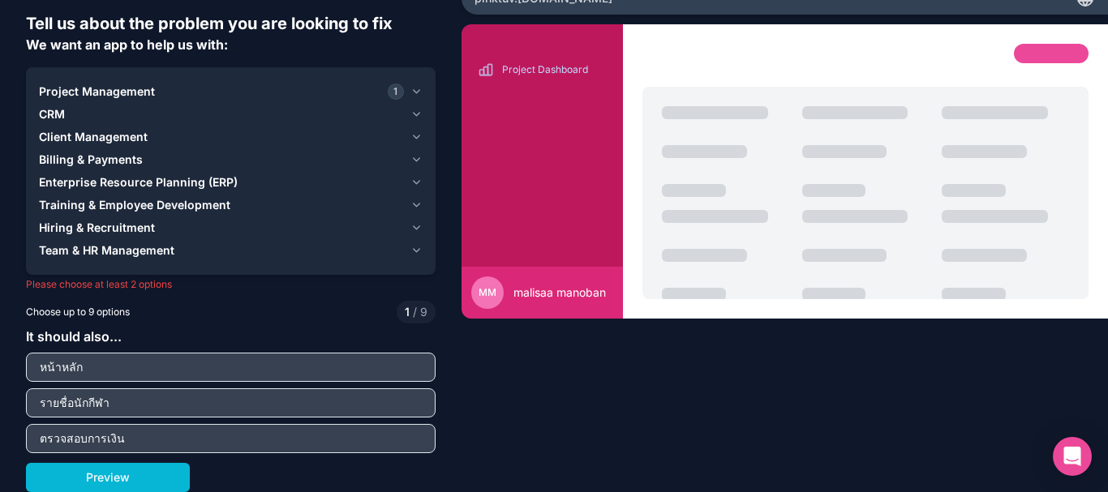
click at [116, 164] on span "Billing & Payments" at bounding box center [91, 160] width 104 height 16
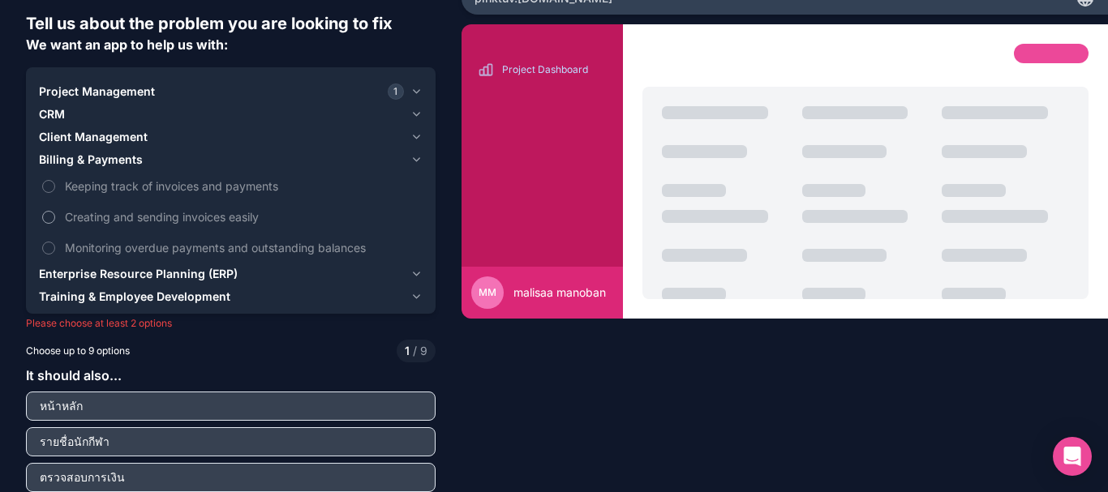
click at [122, 212] on span "Creating and sending invoices easily" at bounding box center [242, 216] width 354 height 17
click at [55, 212] on button "Creating and sending invoices easily" at bounding box center [48, 217] width 13 height 13
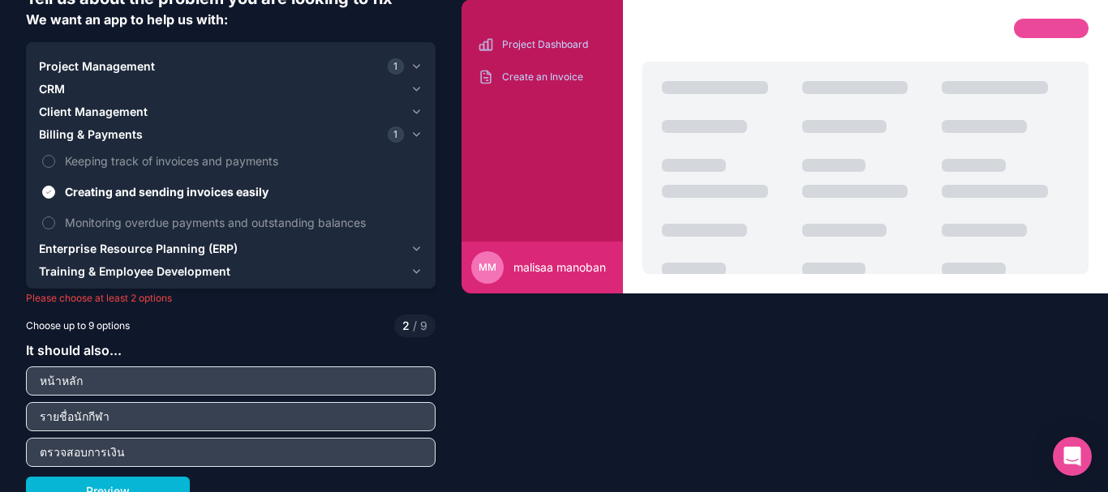
scroll to position [98, 0]
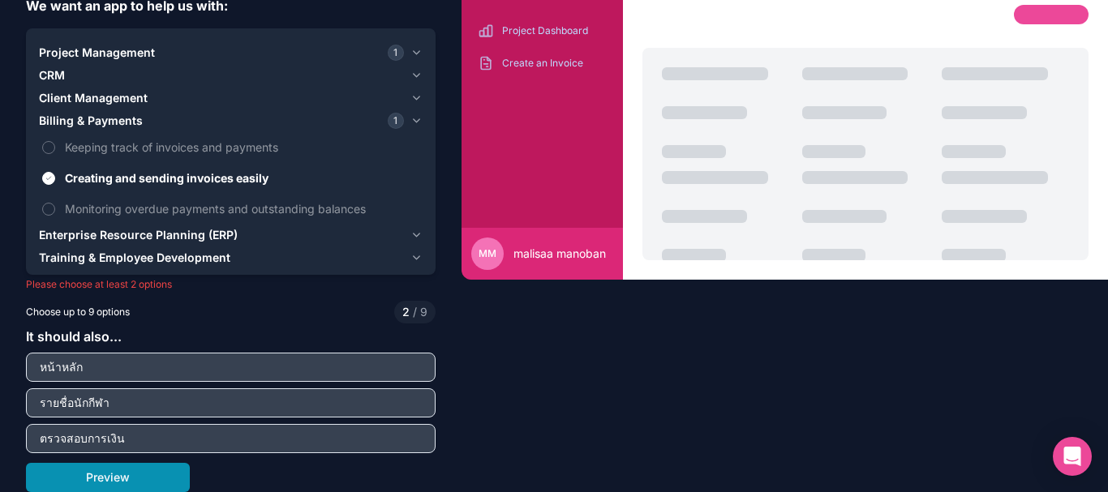
click at [162, 477] on button "Preview" at bounding box center [108, 477] width 164 height 29
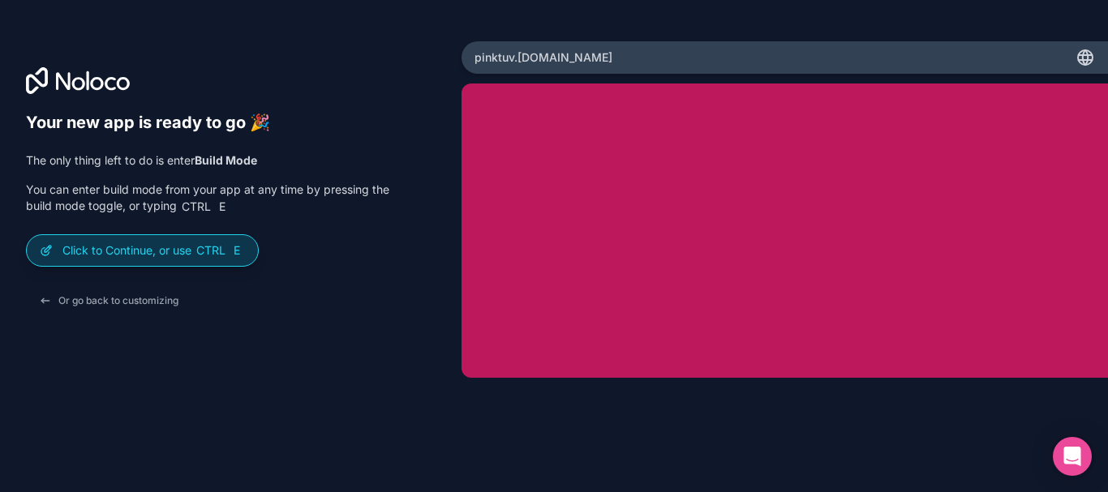
click at [199, 255] on span "Ctrl" at bounding box center [211, 250] width 32 height 15
